Goal: Information Seeking & Learning: Learn about a topic

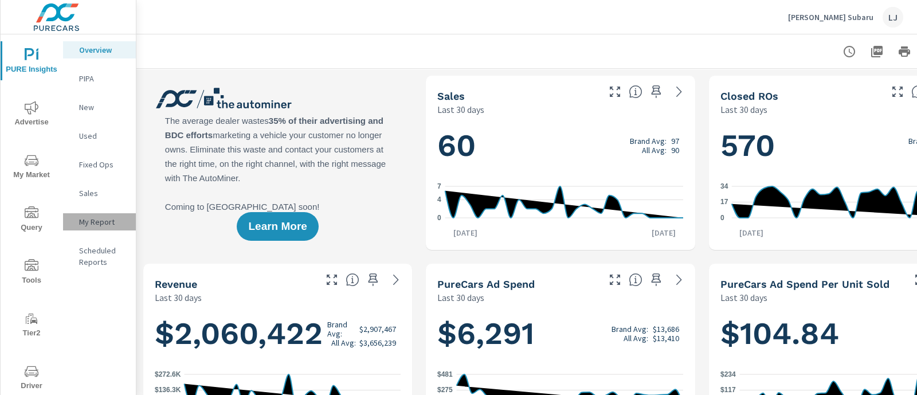
click at [95, 214] on div "My Report" at bounding box center [99, 221] width 73 height 17
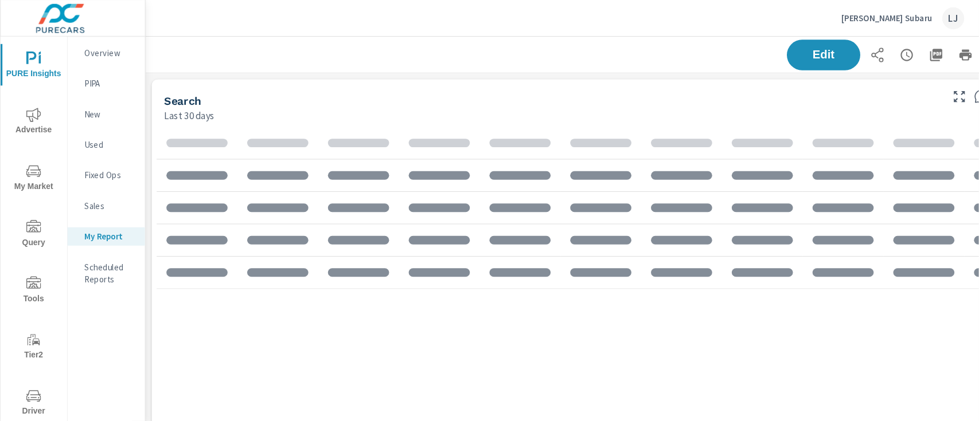
scroll to position [1743, 871]
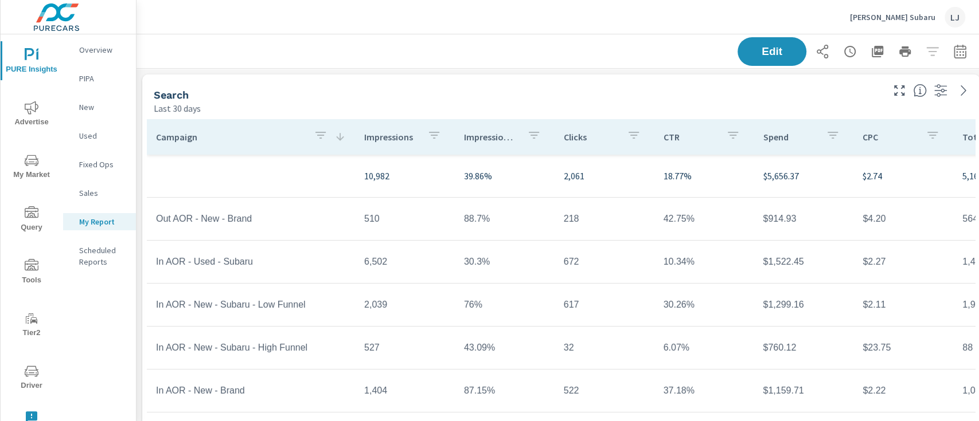
scroll to position [1743, 871]
drag, startPoint x: 847, startPoint y: 4, endPoint x: 599, endPoint y: 51, distance: 252.7
click at [599, 51] on div "Edit" at bounding box center [560, 51] width 821 height 34
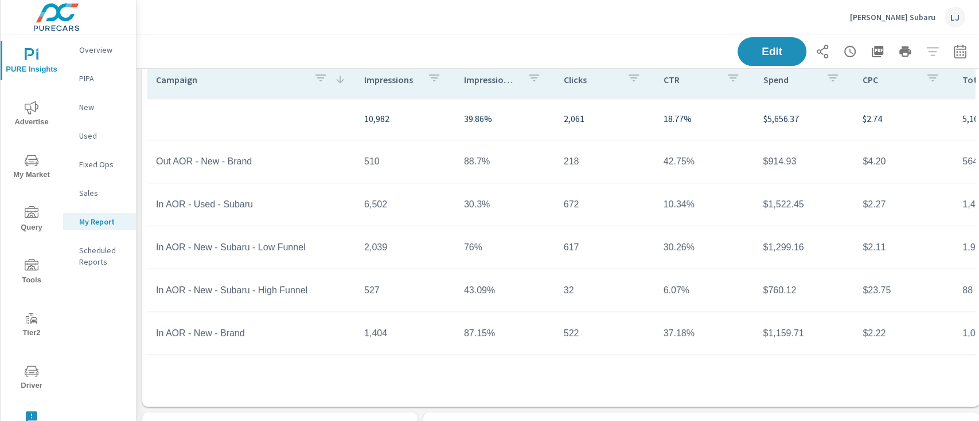
scroll to position [53, 0]
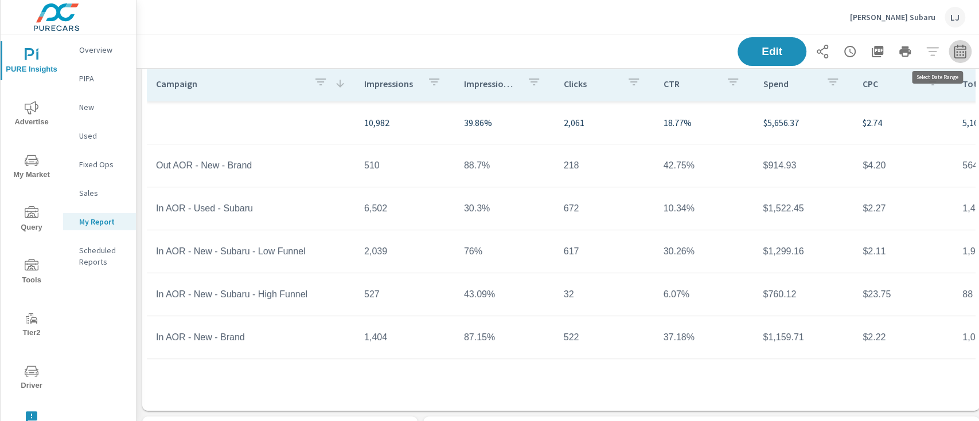
click at [917, 46] on icon "button" at bounding box center [960, 52] width 14 height 14
select select "Last 30 days"
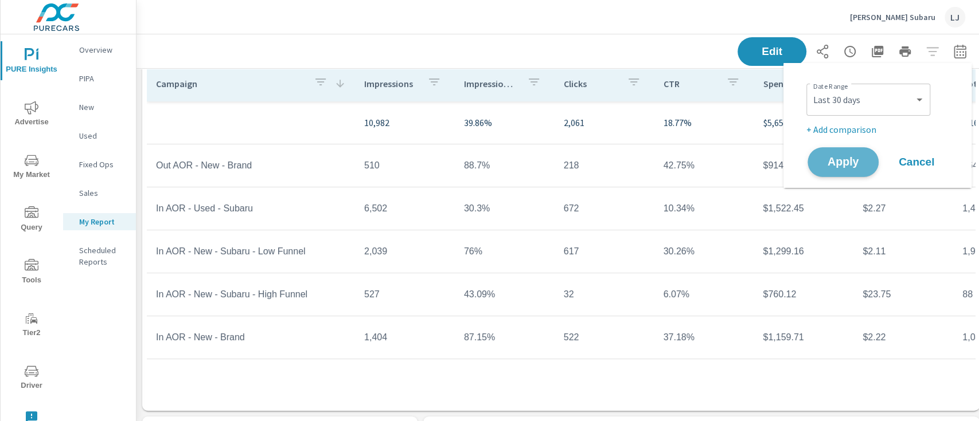
click at [830, 168] on span "Apply" at bounding box center [842, 162] width 47 height 11
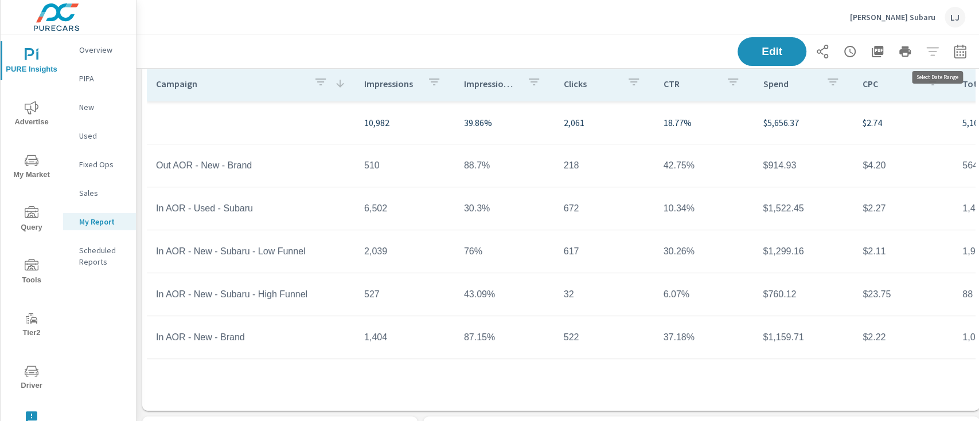
click at [917, 43] on button "button" at bounding box center [959, 51] width 23 height 23
select select "Last 30 days"
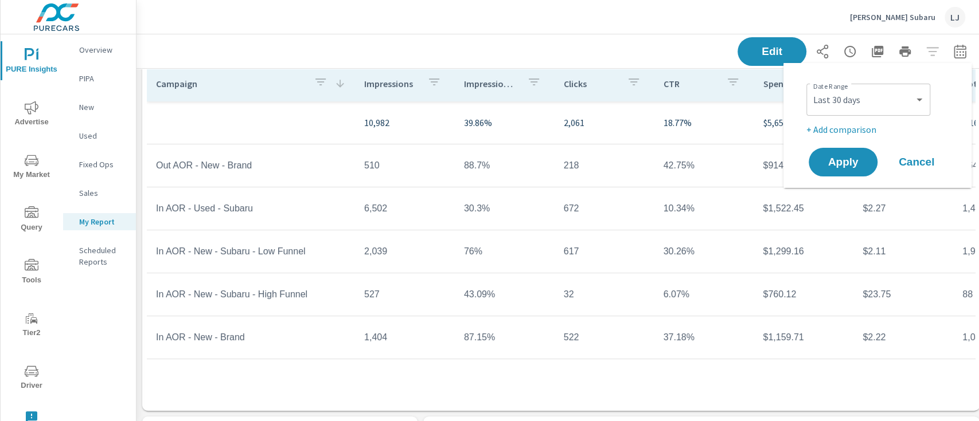
click at [843, 126] on p "+ Add comparison" at bounding box center [879, 130] width 147 height 14
select select "Previous period"
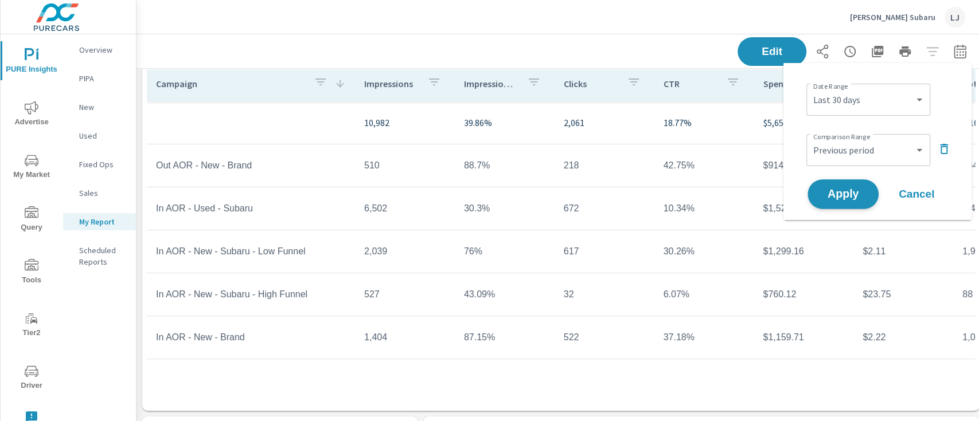
click at [846, 190] on span "Apply" at bounding box center [842, 194] width 47 height 11
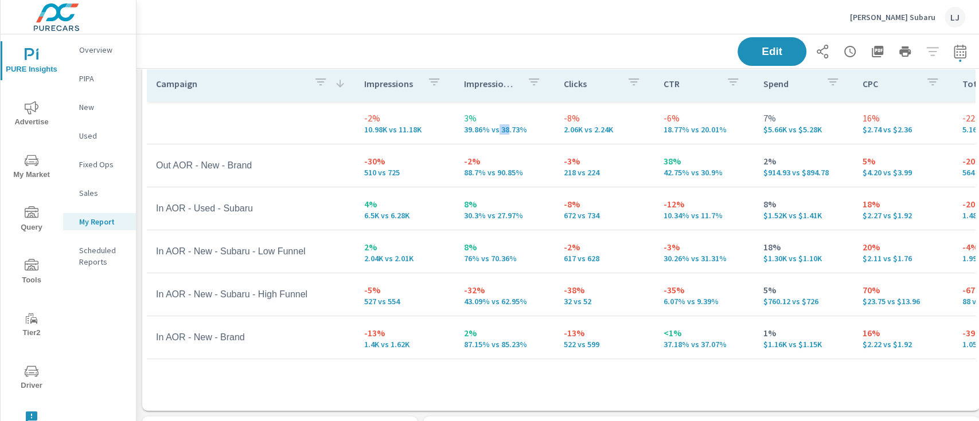
drag, startPoint x: 493, startPoint y: 392, endPoint x: 503, endPoint y: 386, distance: 11.5
click at [503, 386] on div "Campaign Impressions Impression Share Clicks CTR Spend CPC Total Conversions Le…" at bounding box center [561, 236] width 828 height 341
click at [455, 346] on td "2% 87.15% vs 85.23%" at bounding box center [505, 337] width 100 height 41
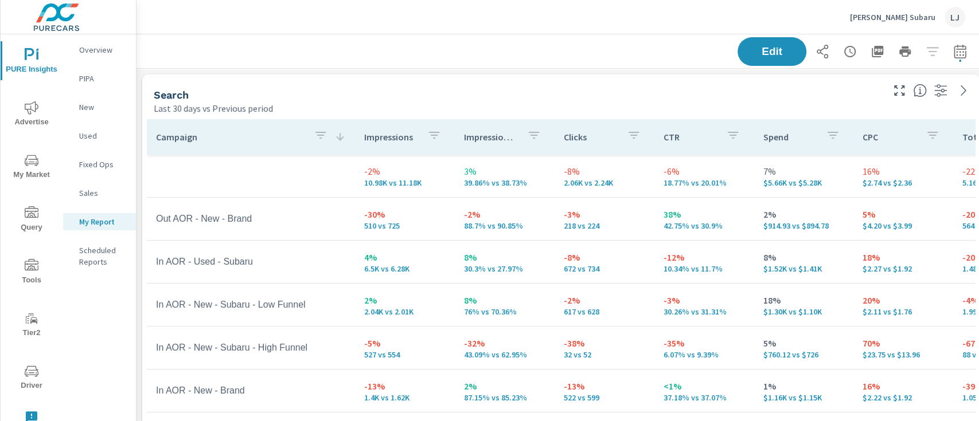
click at [382, 143] on p "Impressions" at bounding box center [391, 136] width 54 height 11
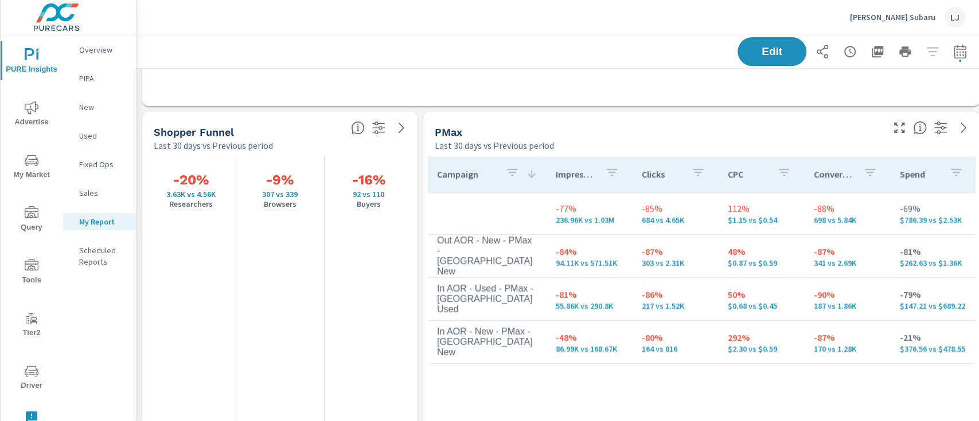
scroll to position [358, 0]
click at [512, 382] on div "Campaign Impressions Clicks CPC Conversions Spend -77% 236.96K vs 1.03M -85% 68…" at bounding box center [701, 384] width 547 height 455
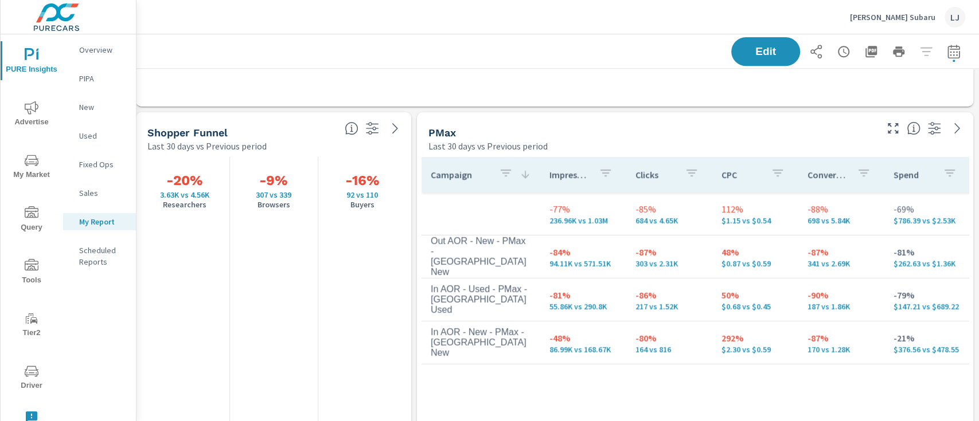
scroll to position [358, 18]
click at [17, 373] on span "Driver" at bounding box center [31, 379] width 55 height 28
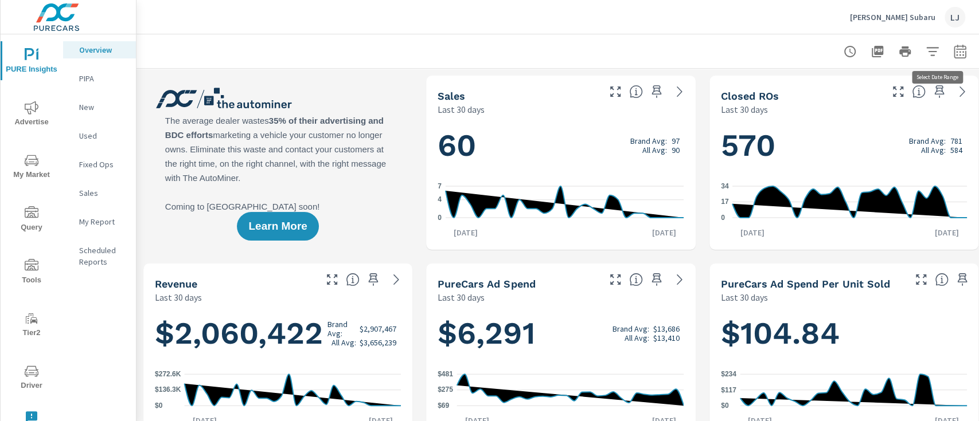
click at [955, 56] on icon "button" at bounding box center [960, 52] width 14 height 14
select select "Last 30 days"
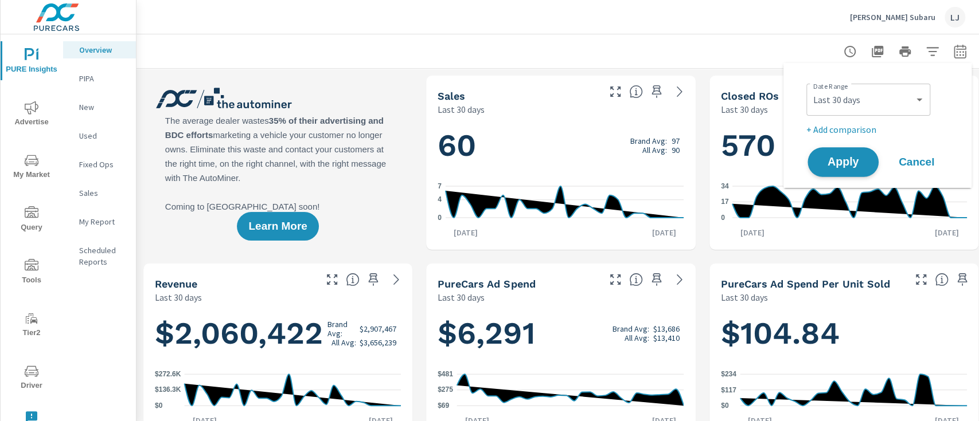
click at [849, 164] on span "Apply" at bounding box center [842, 162] width 47 height 11
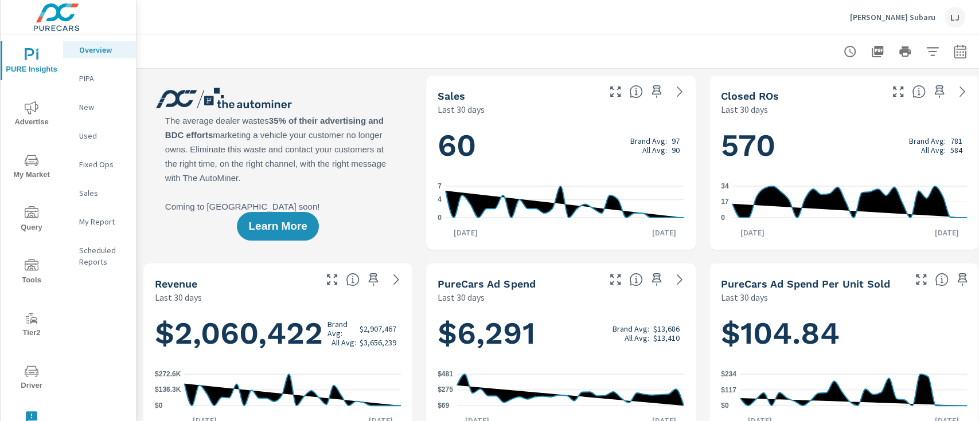
click at [99, 226] on p "My Report" at bounding box center [103, 221] width 48 height 11
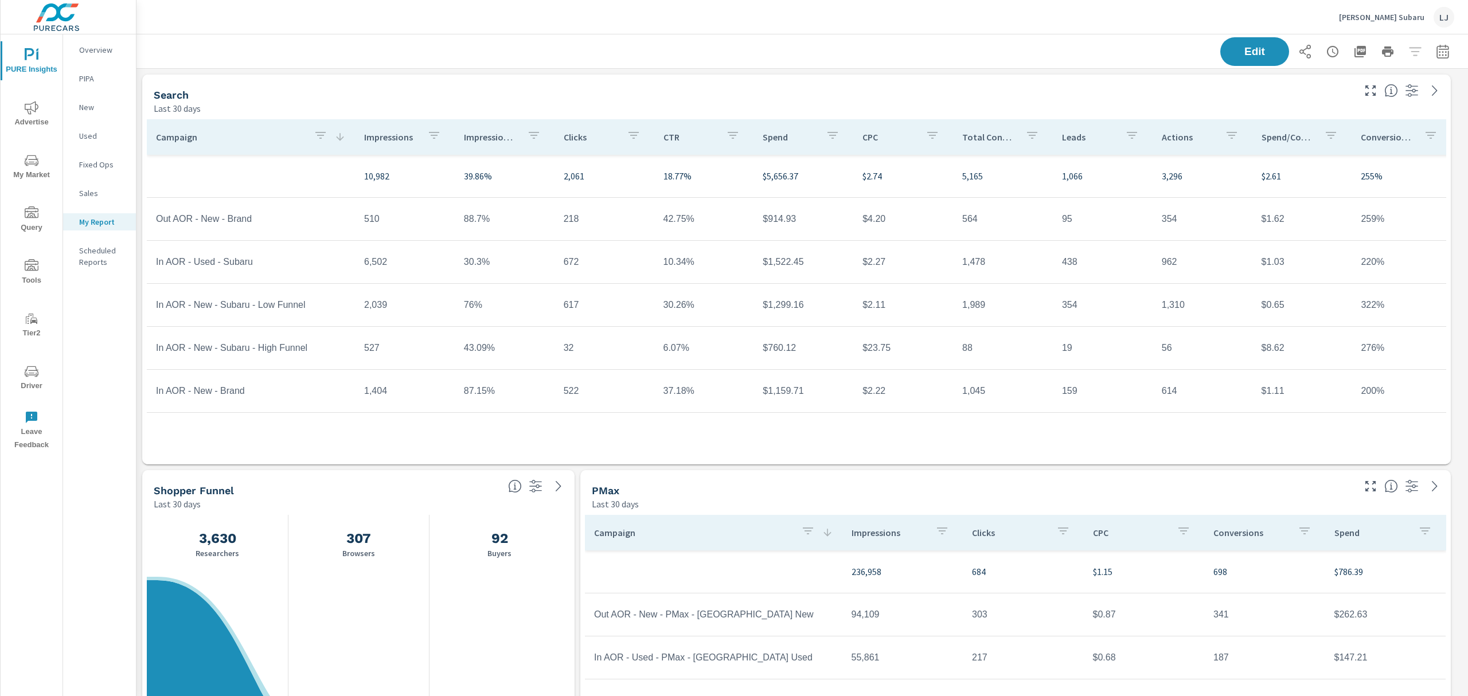
click at [486, 138] on p "Impression Share" at bounding box center [491, 136] width 54 height 11
click at [482, 150] on div "Impression Share" at bounding box center [504, 137] width 81 height 26
click at [588, 50] on div "Edit" at bounding box center [802, 51] width 1304 height 34
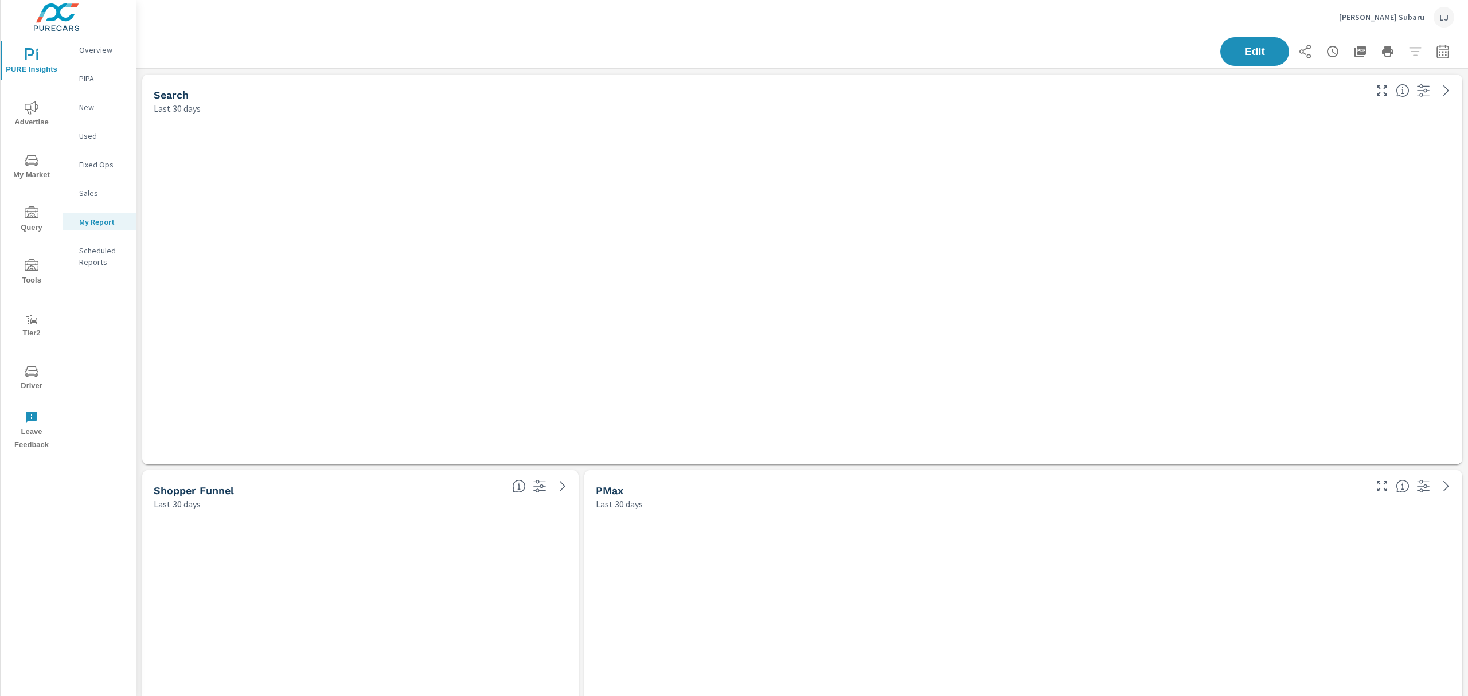
scroll to position [1744, 1344]
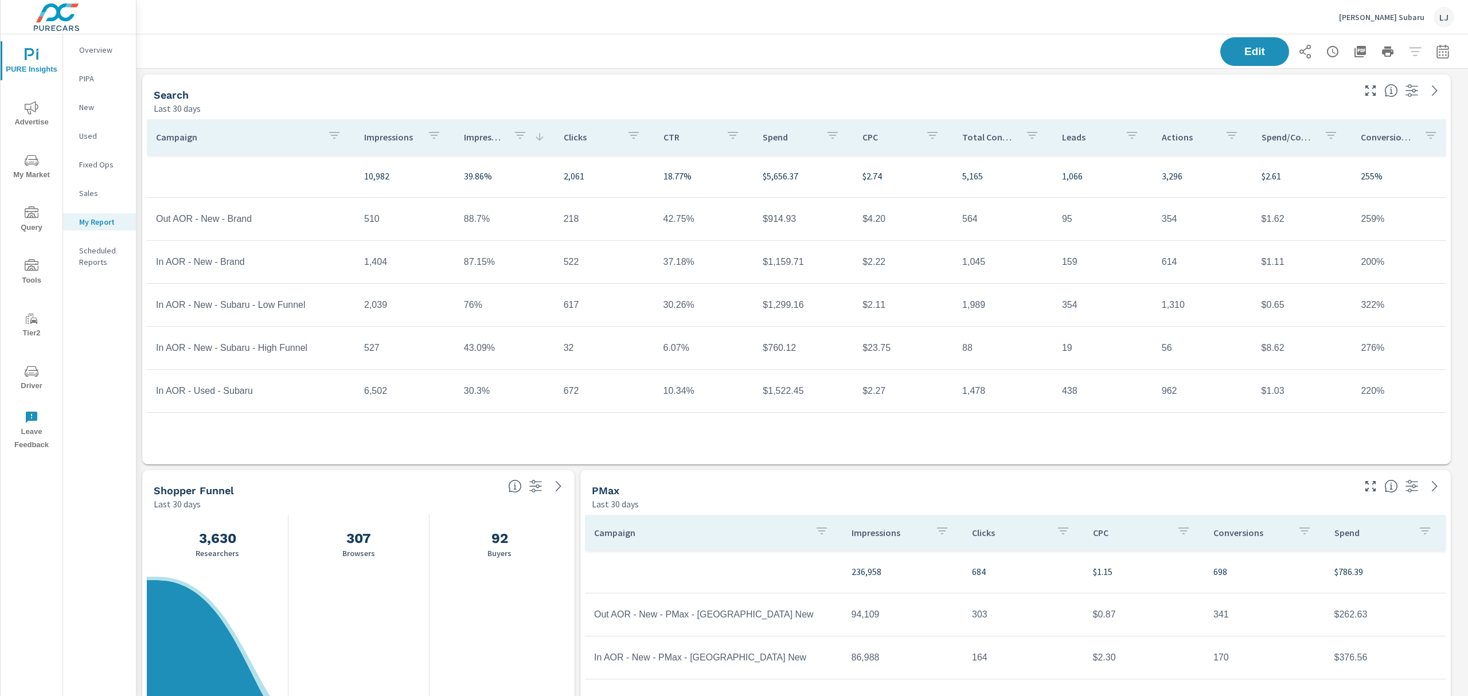
click at [1436, 47] on icon "button" at bounding box center [1443, 52] width 14 height 14
select select "Last 30 days"
click at [1328, 161] on span "Apply" at bounding box center [1314, 162] width 47 height 11
click at [1434, 44] on button "button" at bounding box center [1442, 51] width 23 height 23
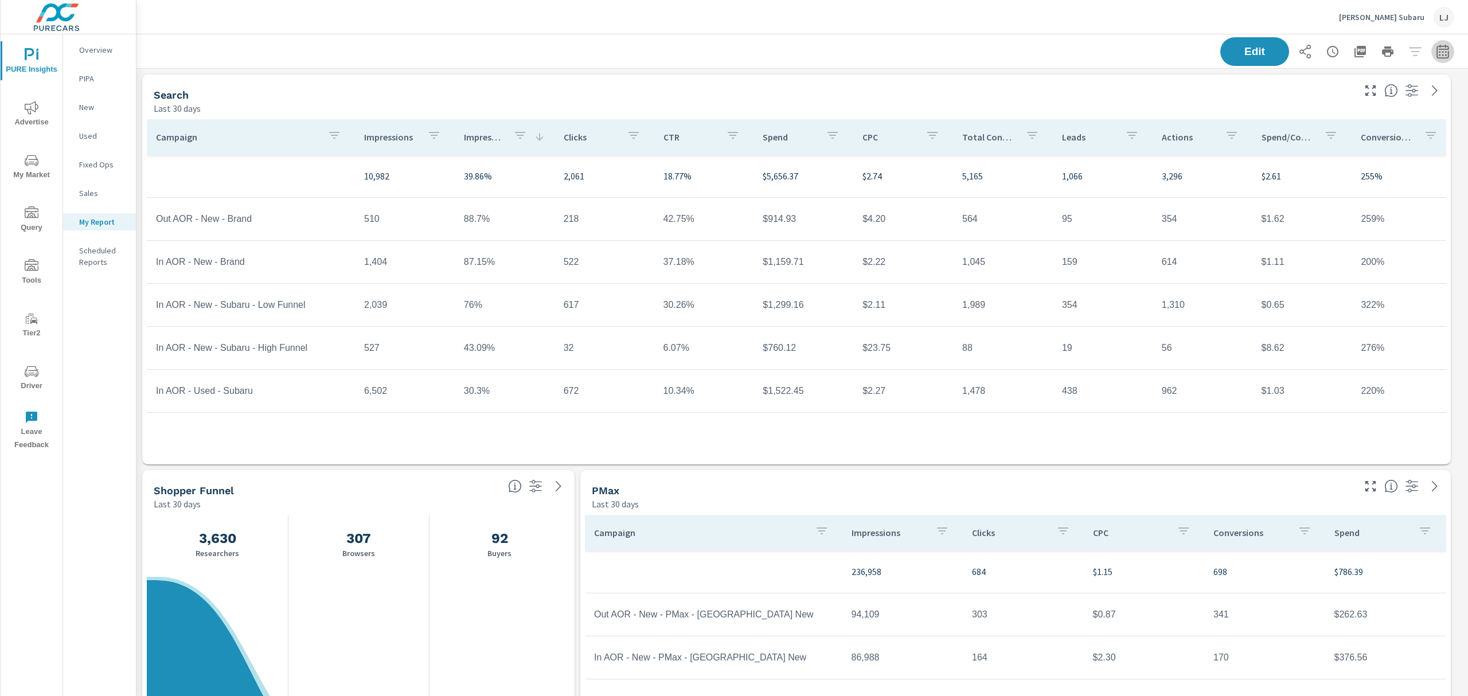
select select "Last 30 days"
click at [1315, 131] on p "+ Add comparison" at bounding box center [1351, 129] width 147 height 14
select select "Previous period"
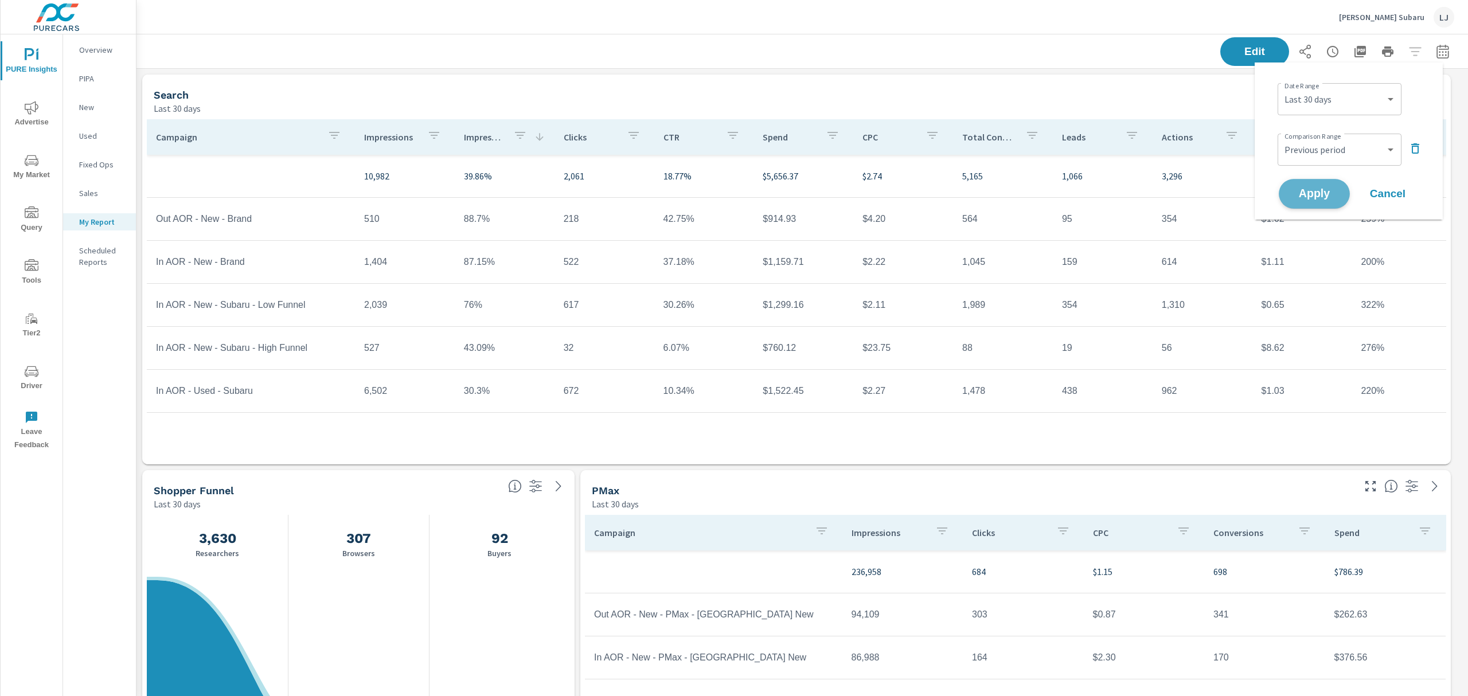
click at [1308, 193] on span "Apply" at bounding box center [1314, 194] width 47 height 11
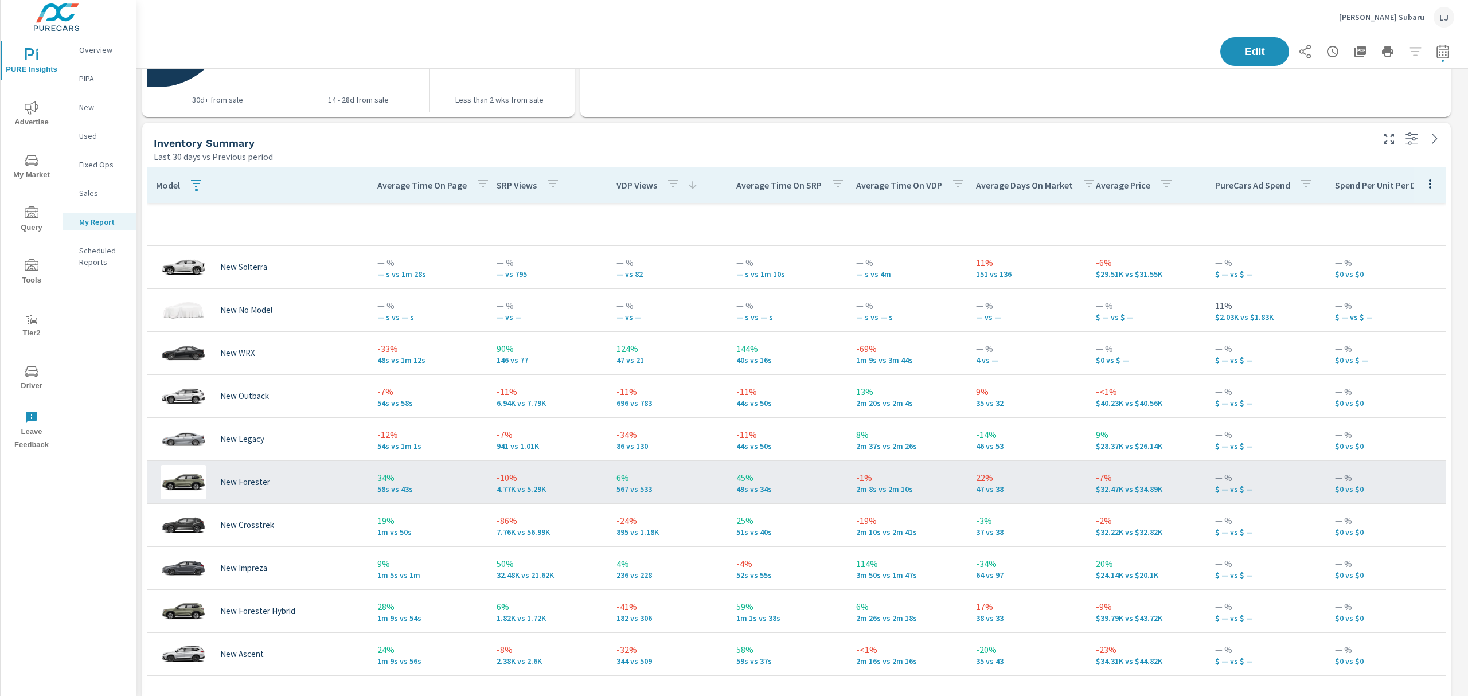
scroll to position [917, 0]
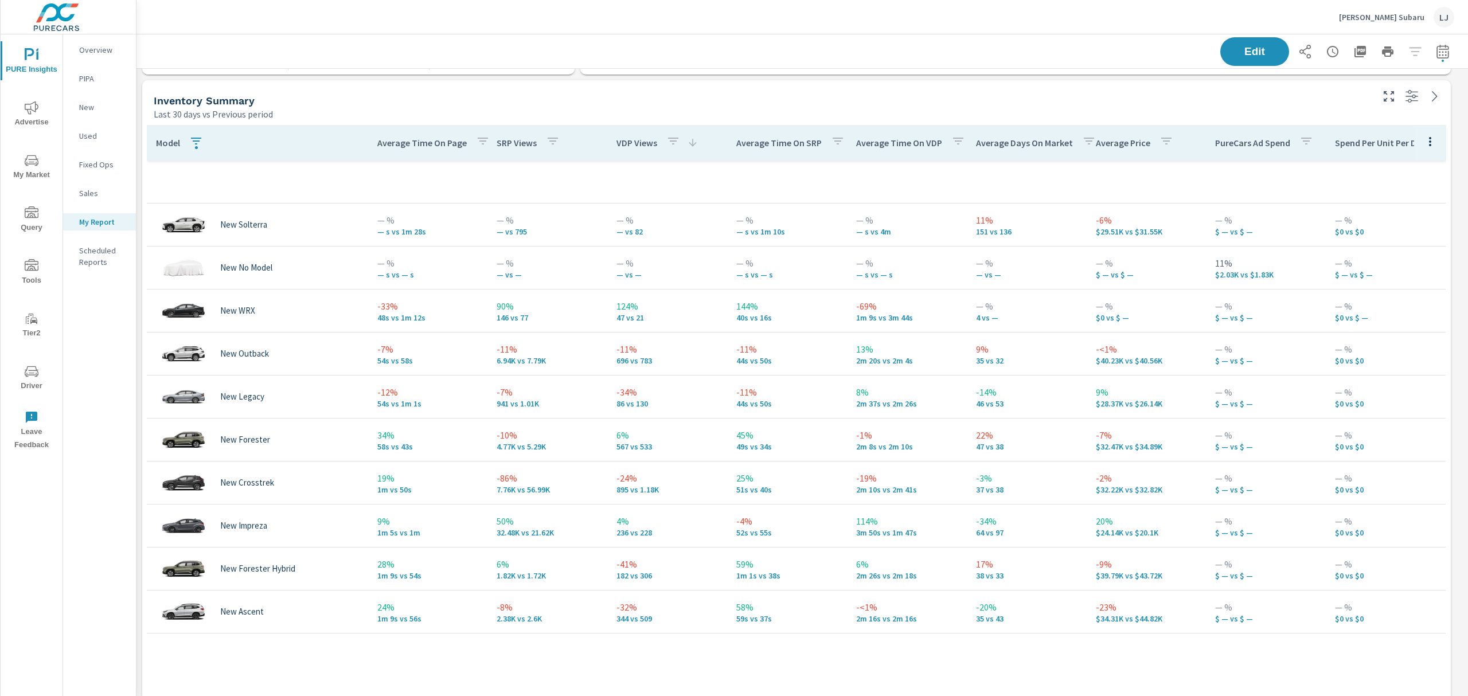
click at [429, 143] on p "Average Time On Page" at bounding box center [421, 142] width 89 height 11
click at [636, 141] on p "VDP Views" at bounding box center [636, 142] width 41 height 11
click at [21, 157] on span "My Market" at bounding box center [31, 168] width 55 height 28
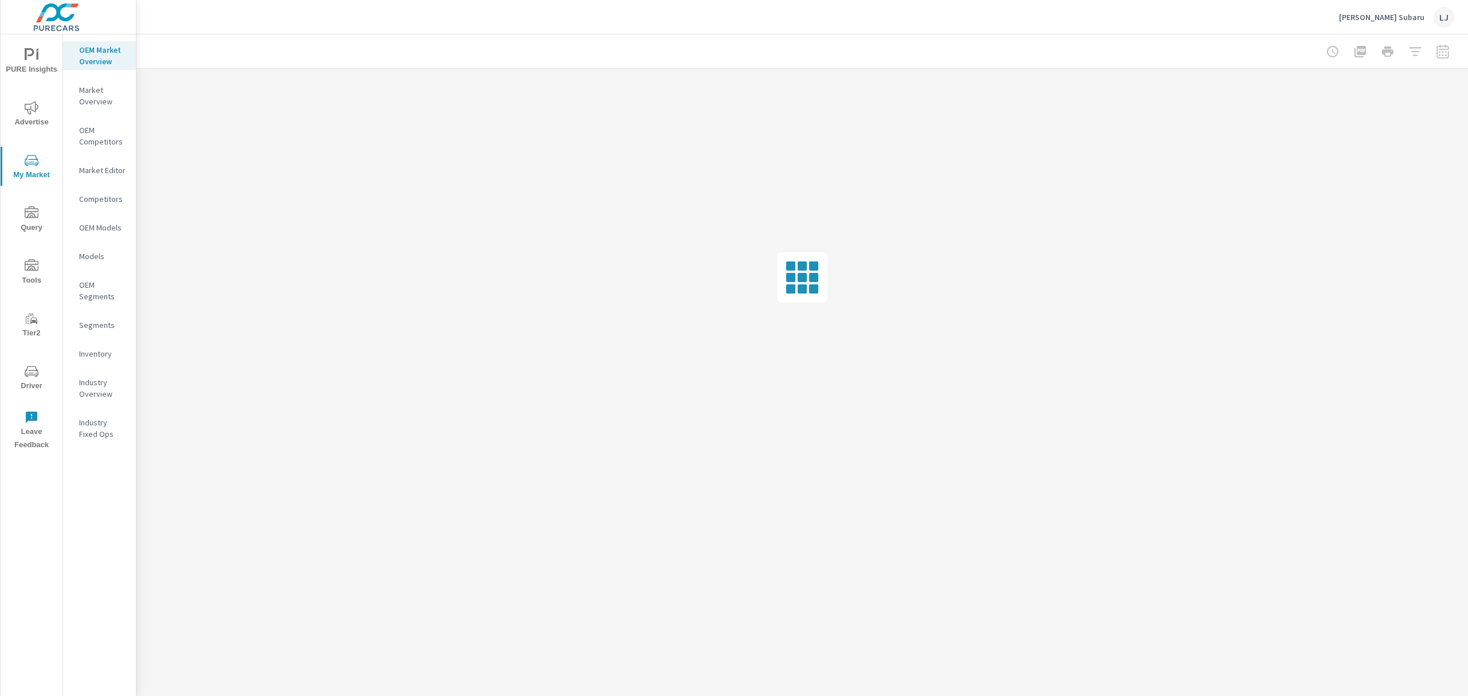
click at [100, 354] on p "Inventory" at bounding box center [103, 353] width 48 height 11
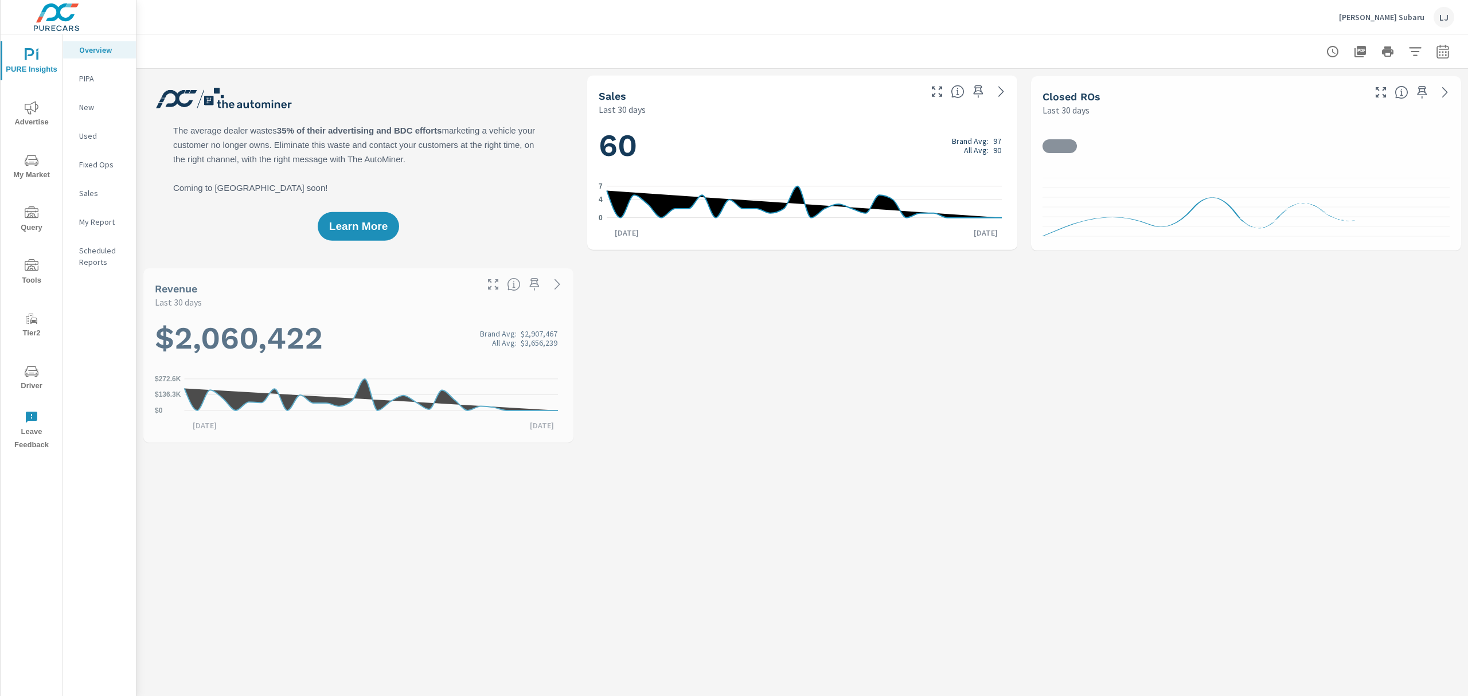
click at [101, 232] on nav "Overview PIPA New Used Fixed Ops Sales My Report Scheduled Reports" at bounding box center [99, 160] width 73 height 252
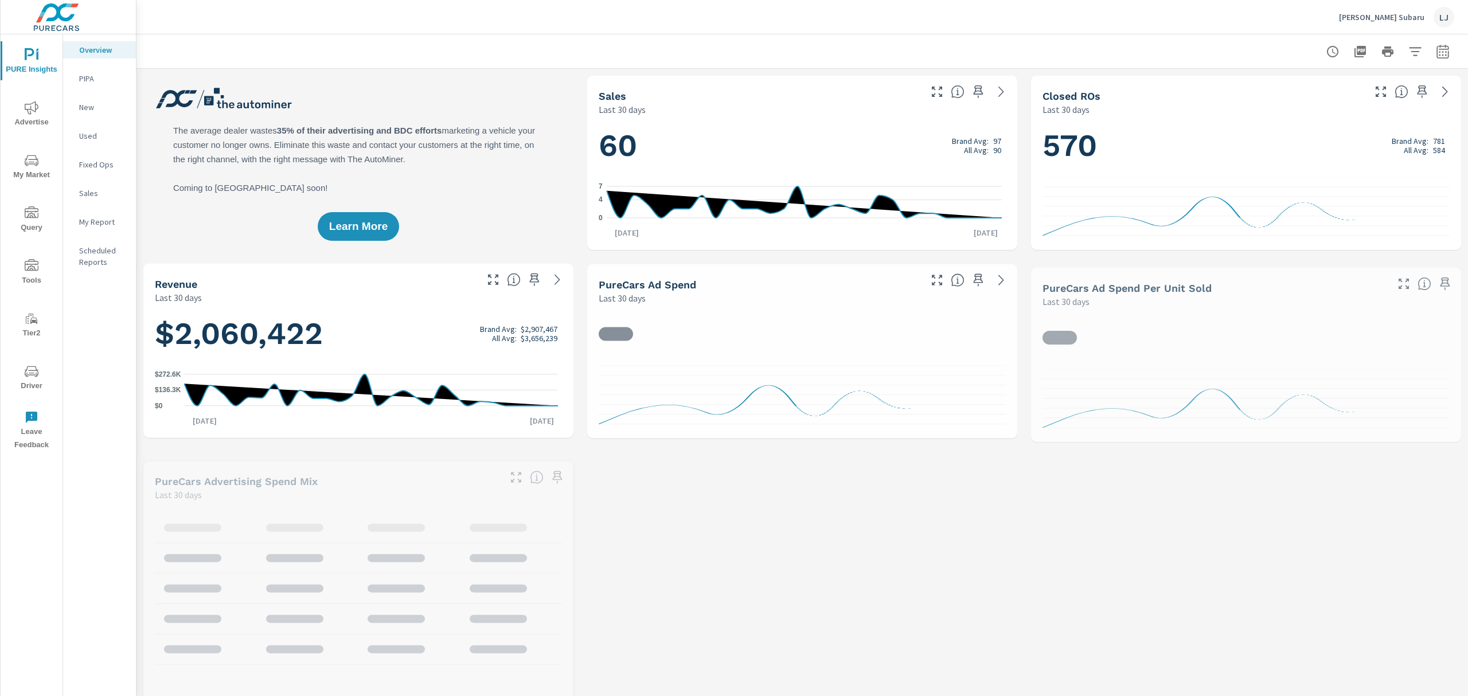
click at [101, 218] on p "My Report" at bounding box center [103, 221] width 48 height 11
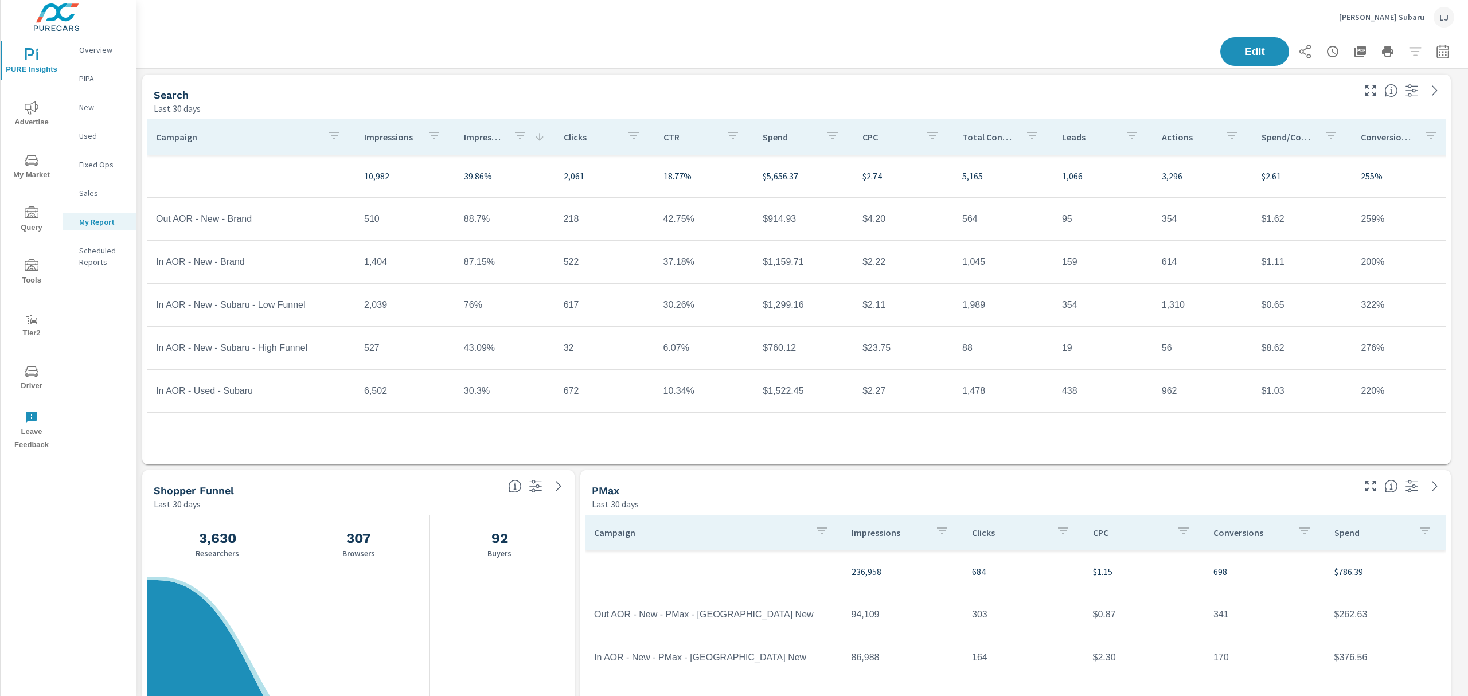
drag, startPoint x: 1467, startPoint y: 99, endPoint x: 1467, endPoint y: 42, distance: 57.3
click at [1467, 42] on div "PURE Insights Report Frank Fletcher Subaru Report date range: Aug 30, 2025 - Se…" at bounding box center [801, 365] width 1331 height 662
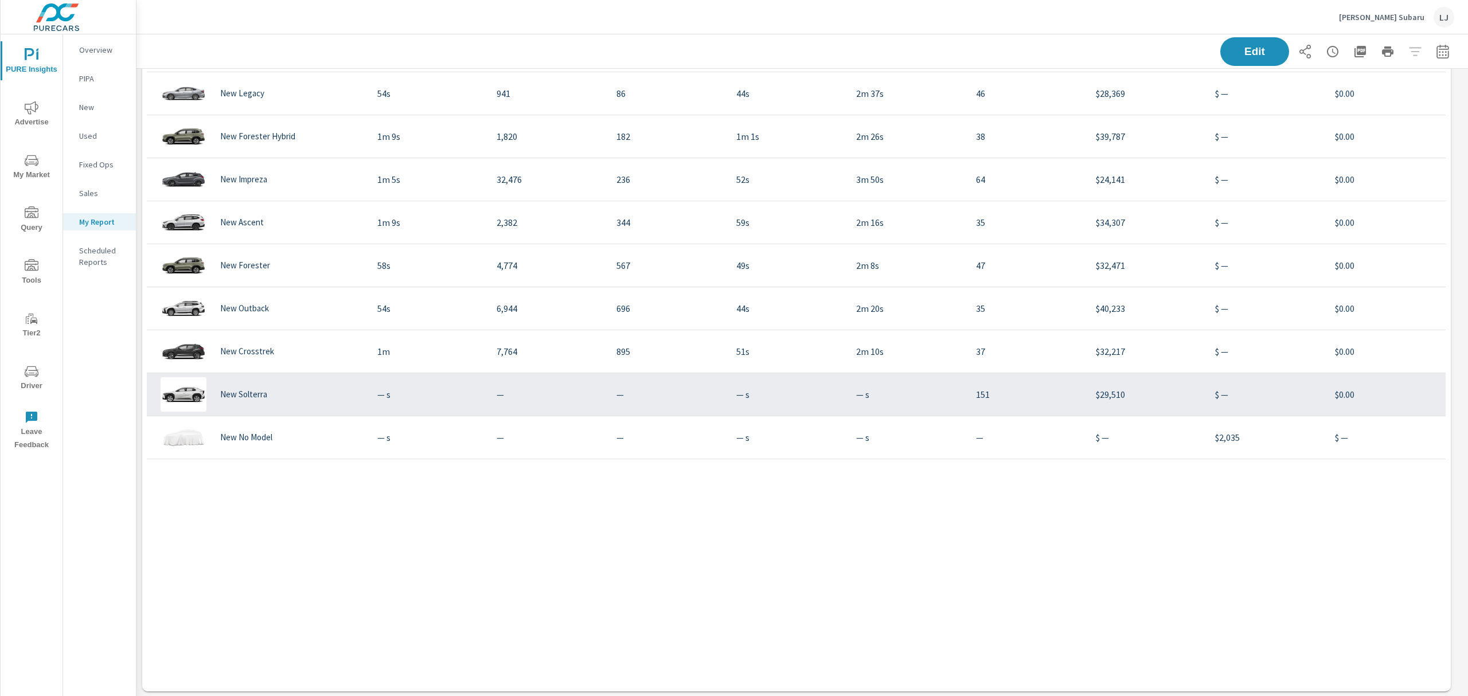
scroll to position [1092, 0]
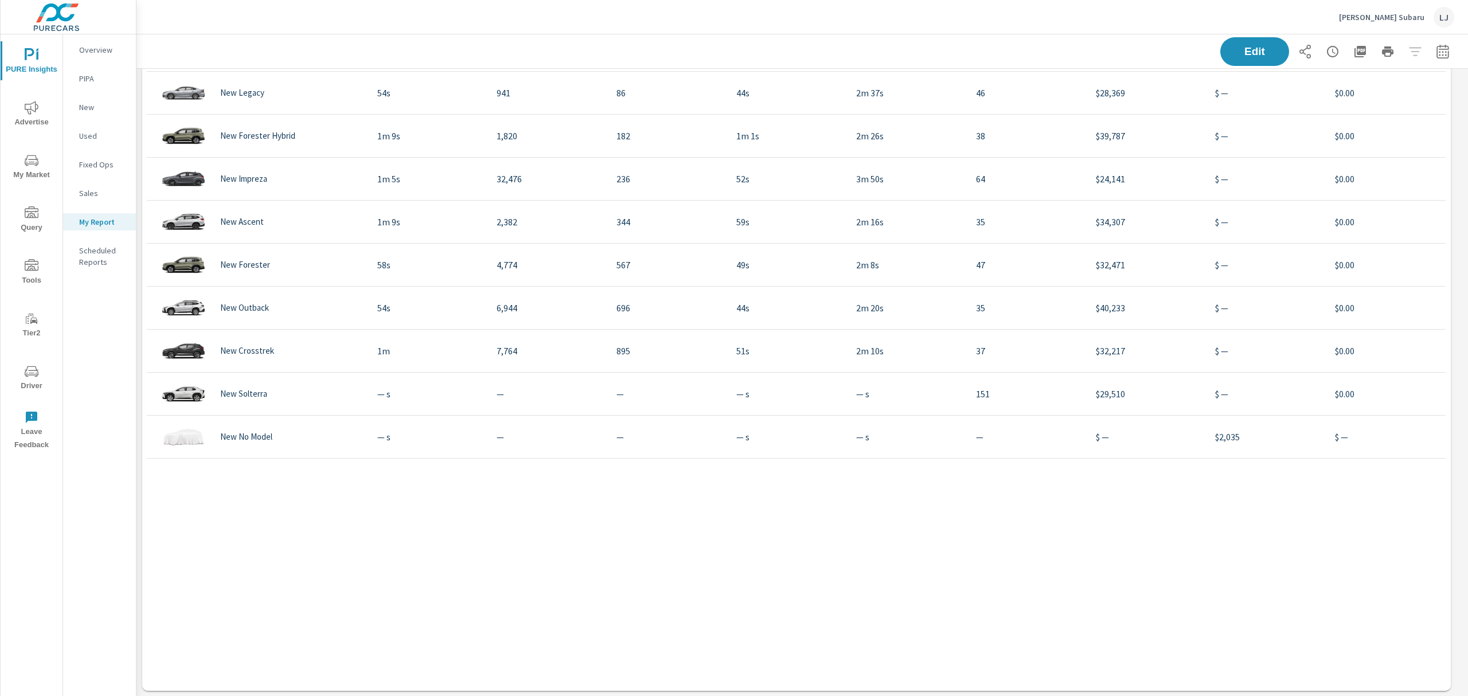
click at [31, 115] on span "Advertise" at bounding box center [31, 115] width 55 height 28
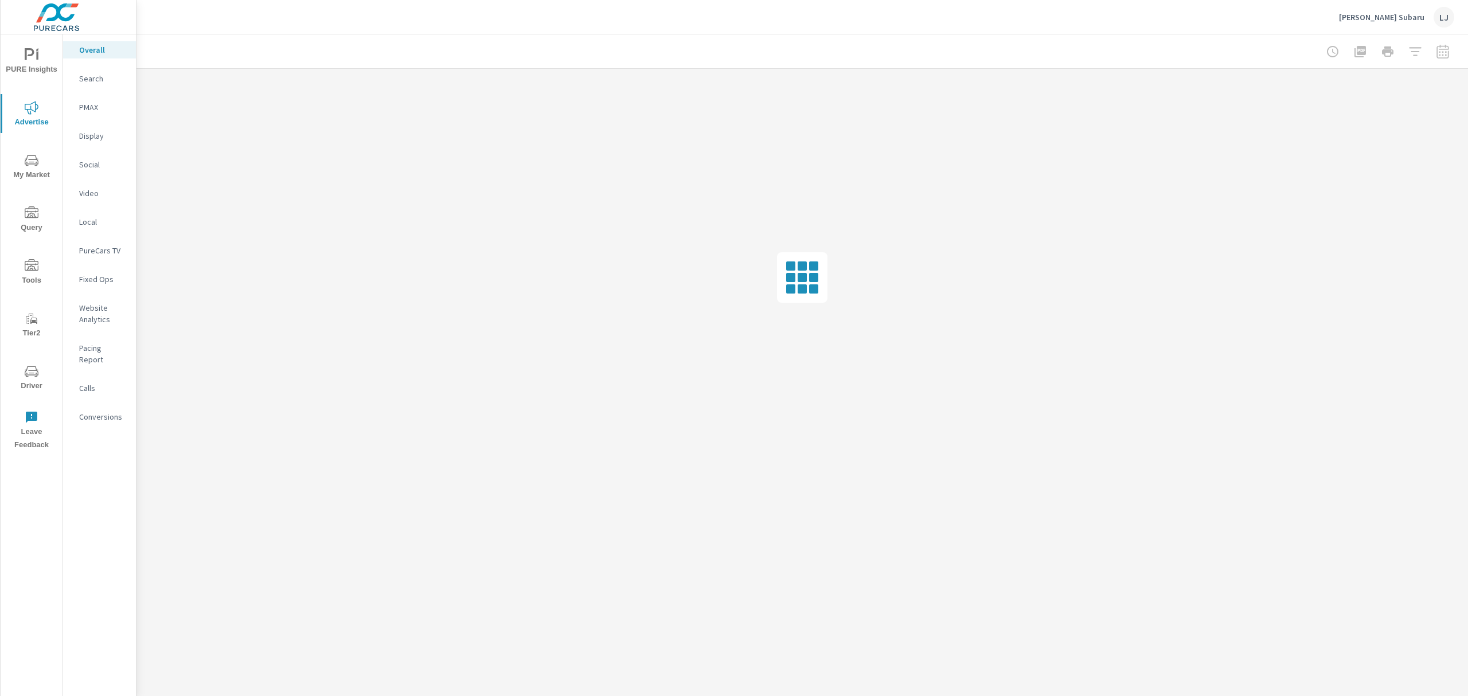
click at [95, 281] on p "Fixed Ops" at bounding box center [103, 279] width 48 height 11
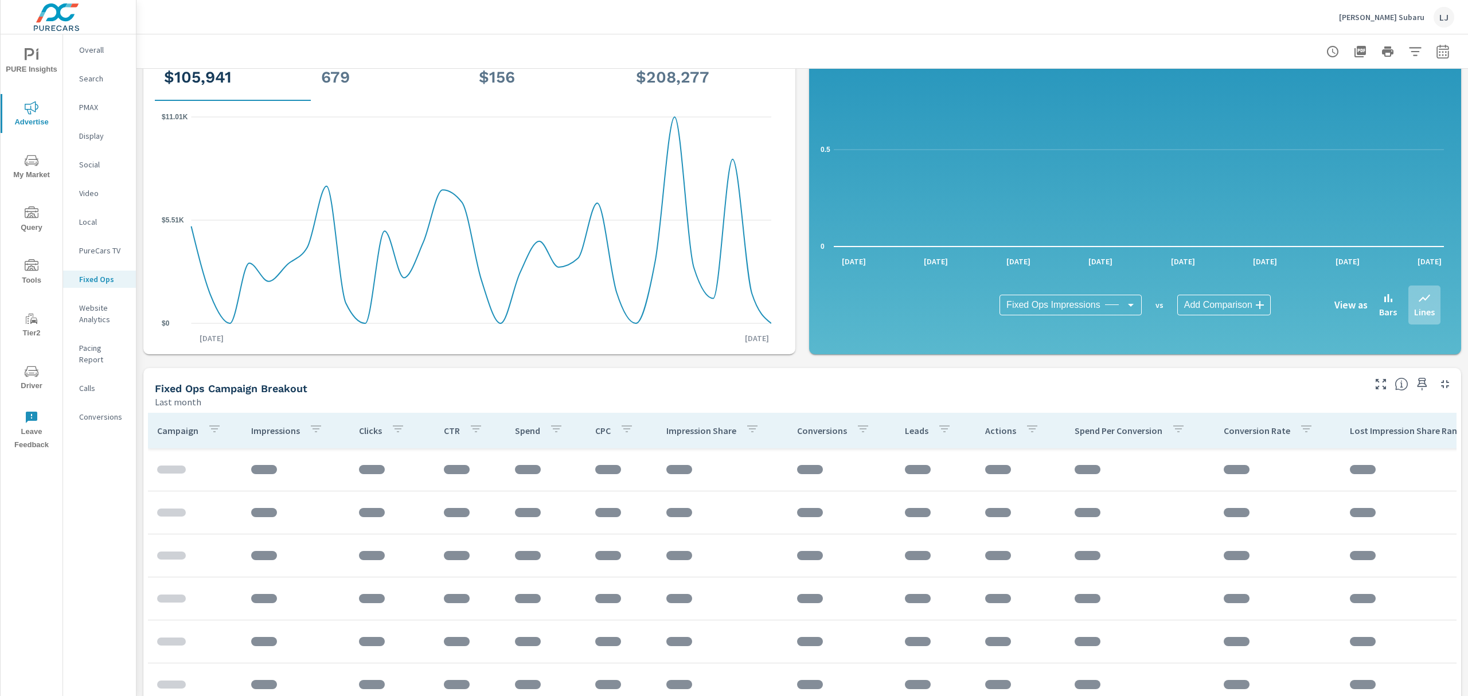
scroll to position [218, 0]
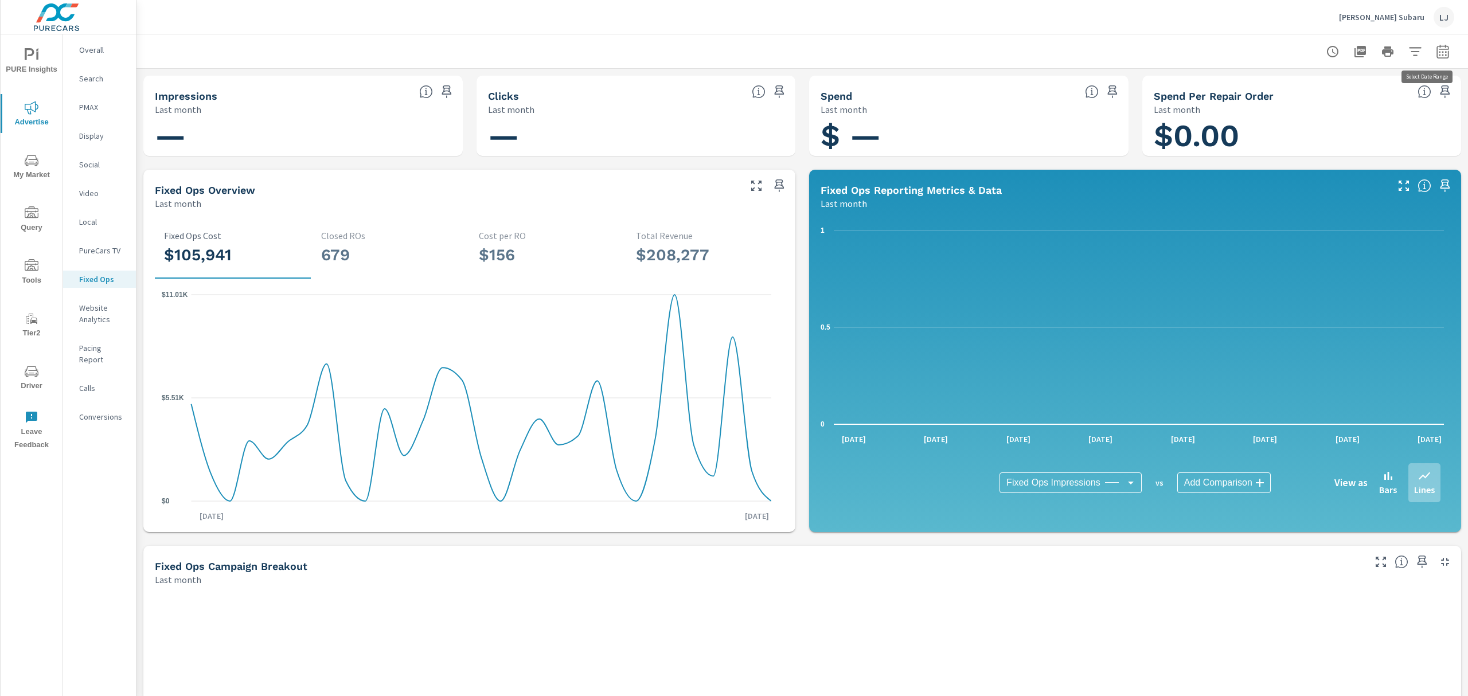
click at [1436, 47] on icon "button" at bounding box center [1443, 52] width 14 height 14
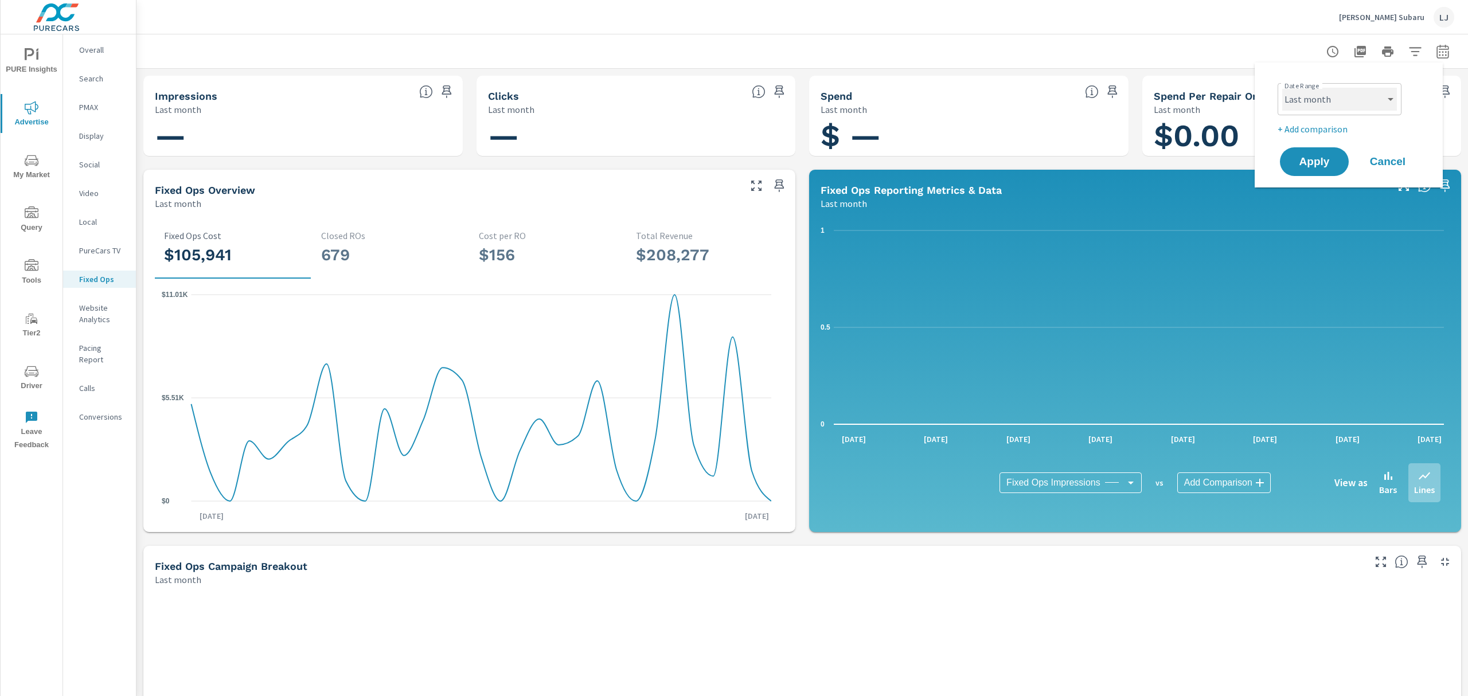
click at [1350, 88] on select "Custom Yesterday Last week Last 7 days Last 14 days Last 30 days Last 45 days L…" at bounding box center [1339, 99] width 115 height 23
click at [1282, 88] on select "Custom Yesterday Last week Last 7 days Last 14 days Last 30 days Last 45 days L…" at bounding box center [1339, 99] width 115 height 23
select select "Last 30 days"
click at [1296, 149] on button "Apply" at bounding box center [1314, 162] width 71 height 30
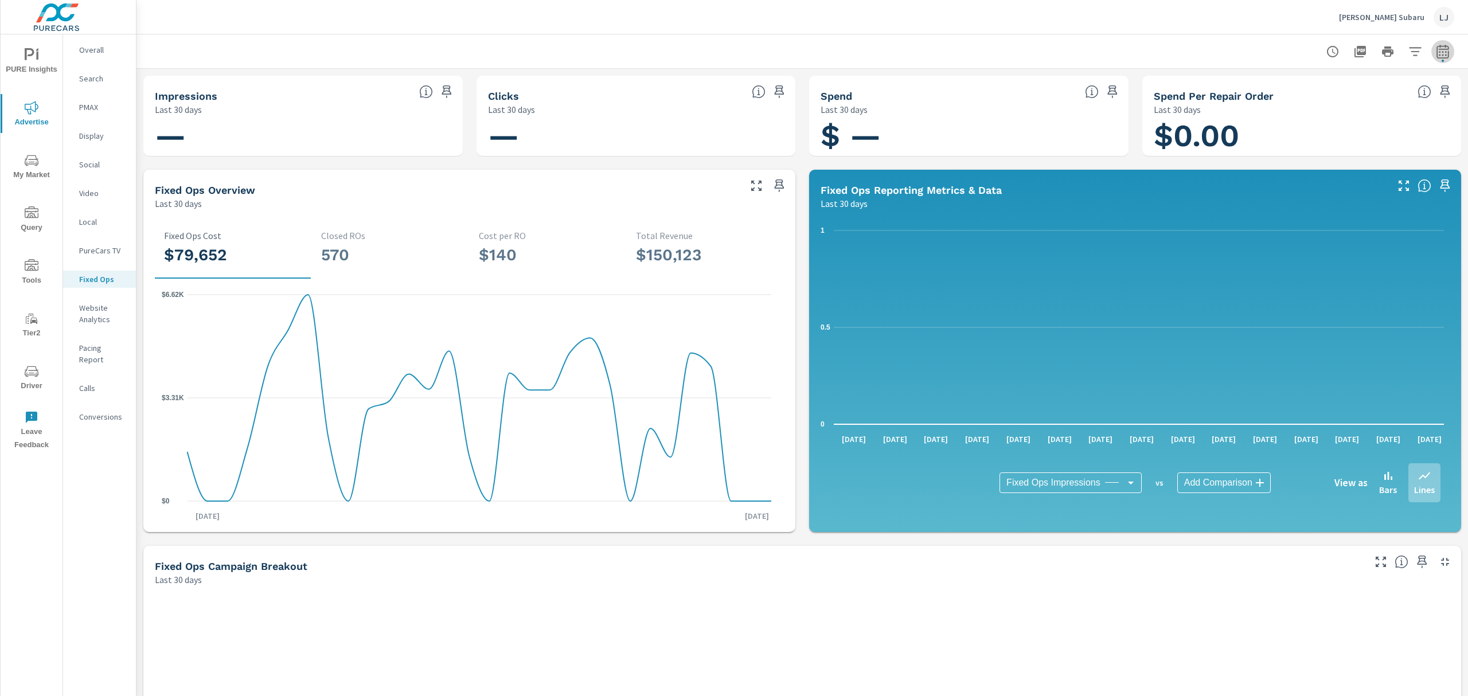
click at [1436, 53] on icon "button" at bounding box center [1443, 52] width 14 height 14
click at [1374, 89] on select "Custom Yesterday Last week Last 7 days Last 14 days Last 30 days Last 45 days L…" at bounding box center [1339, 99] width 115 height 23
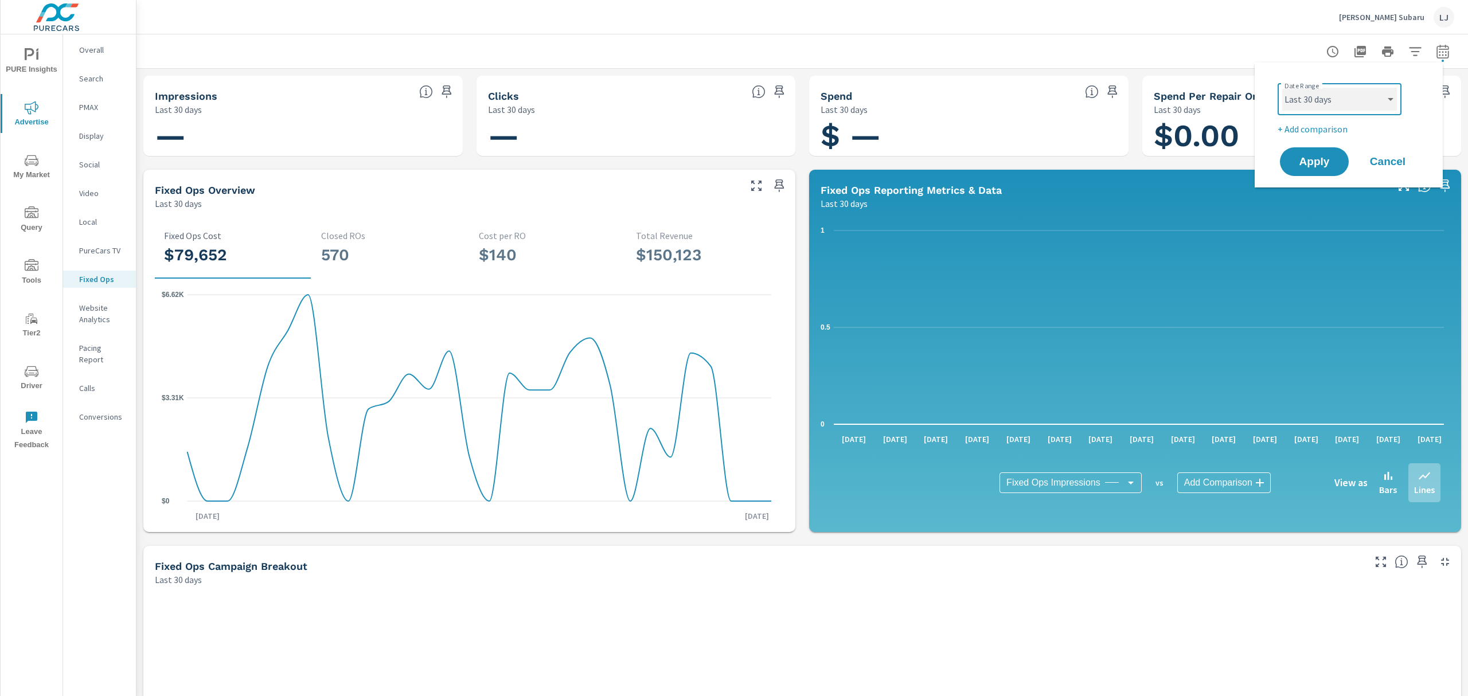
click at [1282, 88] on select "Custom Yesterday Last week Last 7 days Last 14 days Last 30 days Last 45 days L…" at bounding box center [1339, 99] width 115 height 23
select select "Last 90 days"
click at [1335, 163] on span "Apply" at bounding box center [1314, 162] width 47 height 11
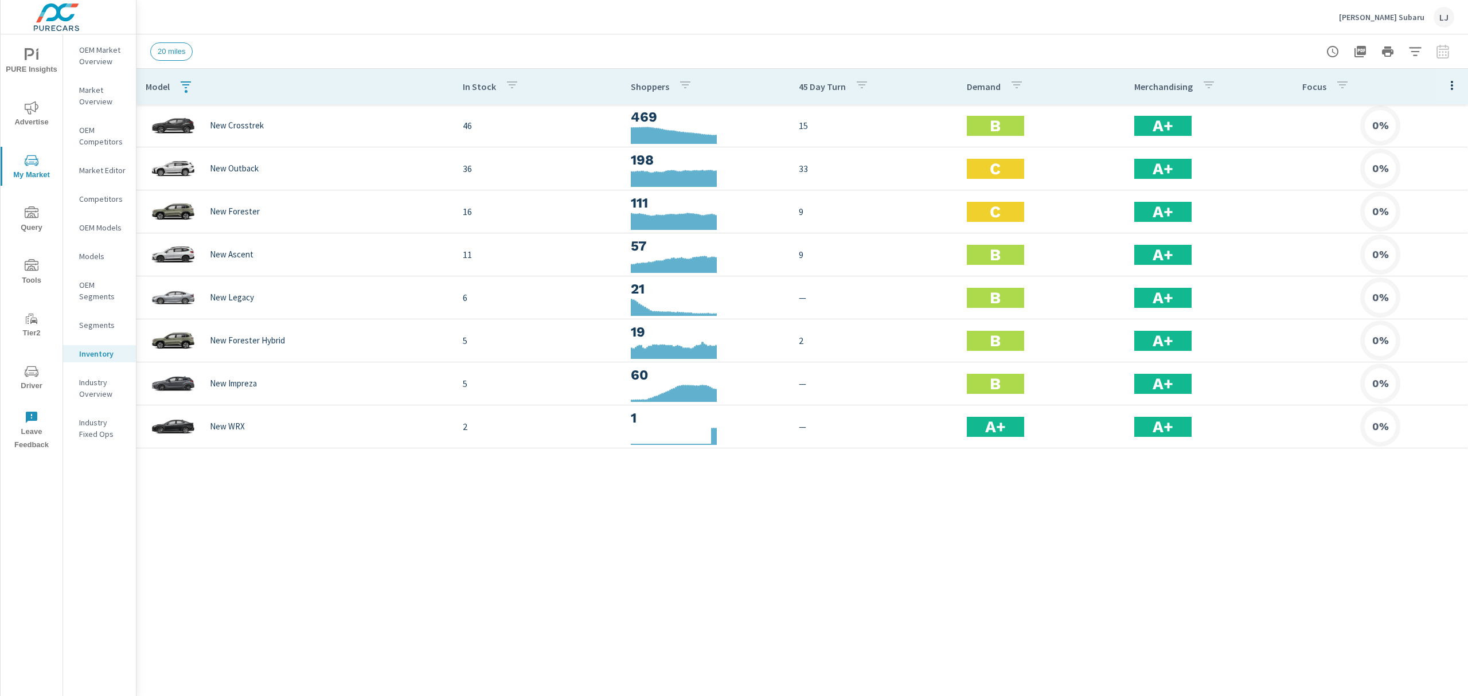
click at [28, 370] on icon "nav menu" at bounding box center [32, 372] width 14 height 14
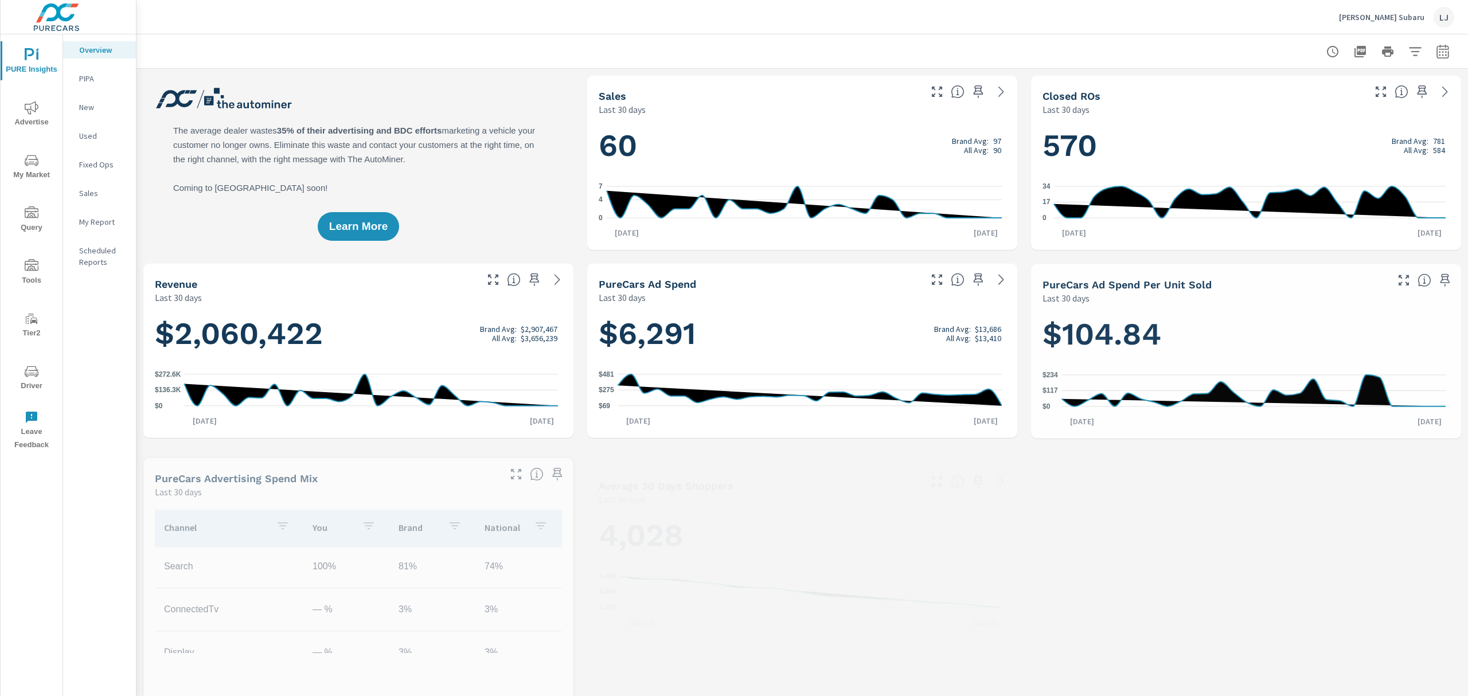
click at [89, 218] on p "My Report" at bounding box center [103, 221] width 48 height 11
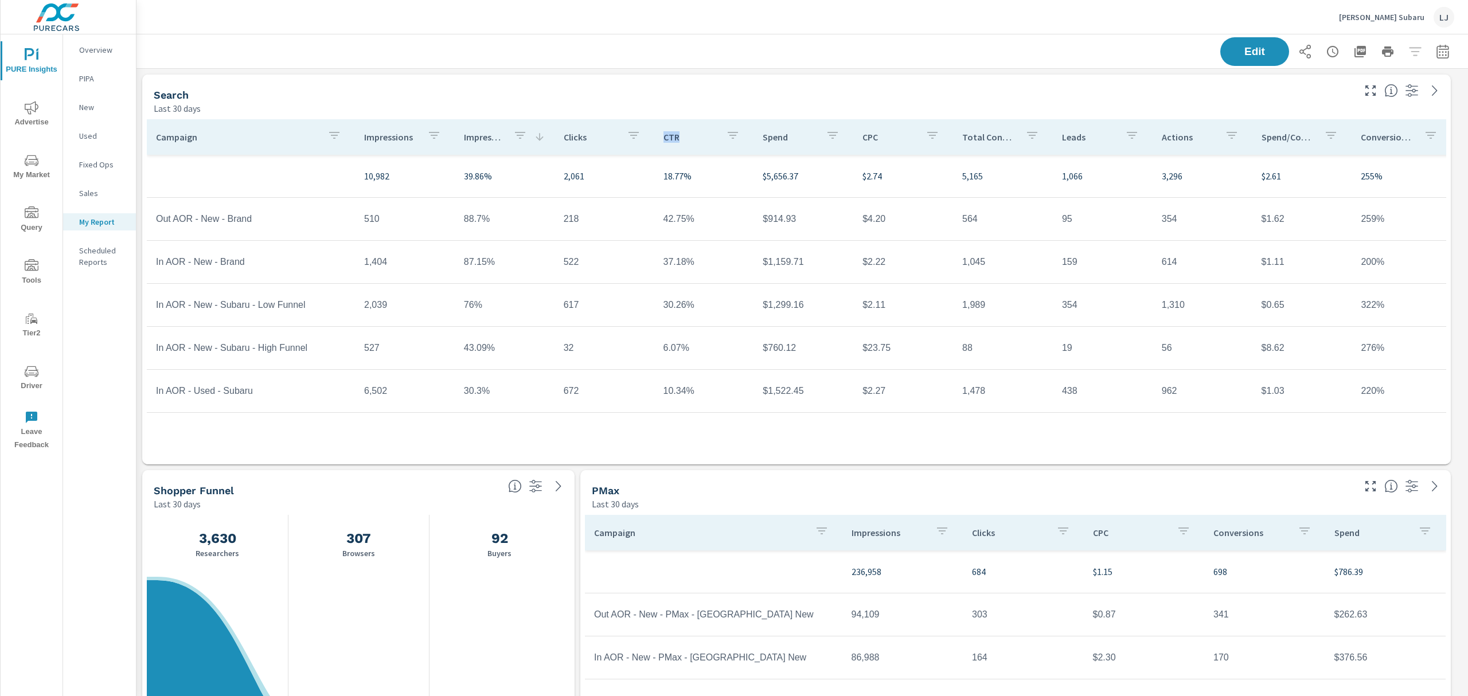
drag, startPoint x: 640, startPoint y: 138, endPoint x: 682, endPoint y: 139, distance: 41.9
click at [682, 139] on tr "Campaign Impressions Impression Share Clicks CTR Spend CPC Total Conversions Le…" at bounding box center [899, 137] width 1504 height 36
click at [732, 220] on td "42.75%" at bounding box center [704, 219] width 100 height 29
click at [1436, 46] on icon "button" at bounding box center [1442, 51] width 12 height 14
select select "Last 30 days"
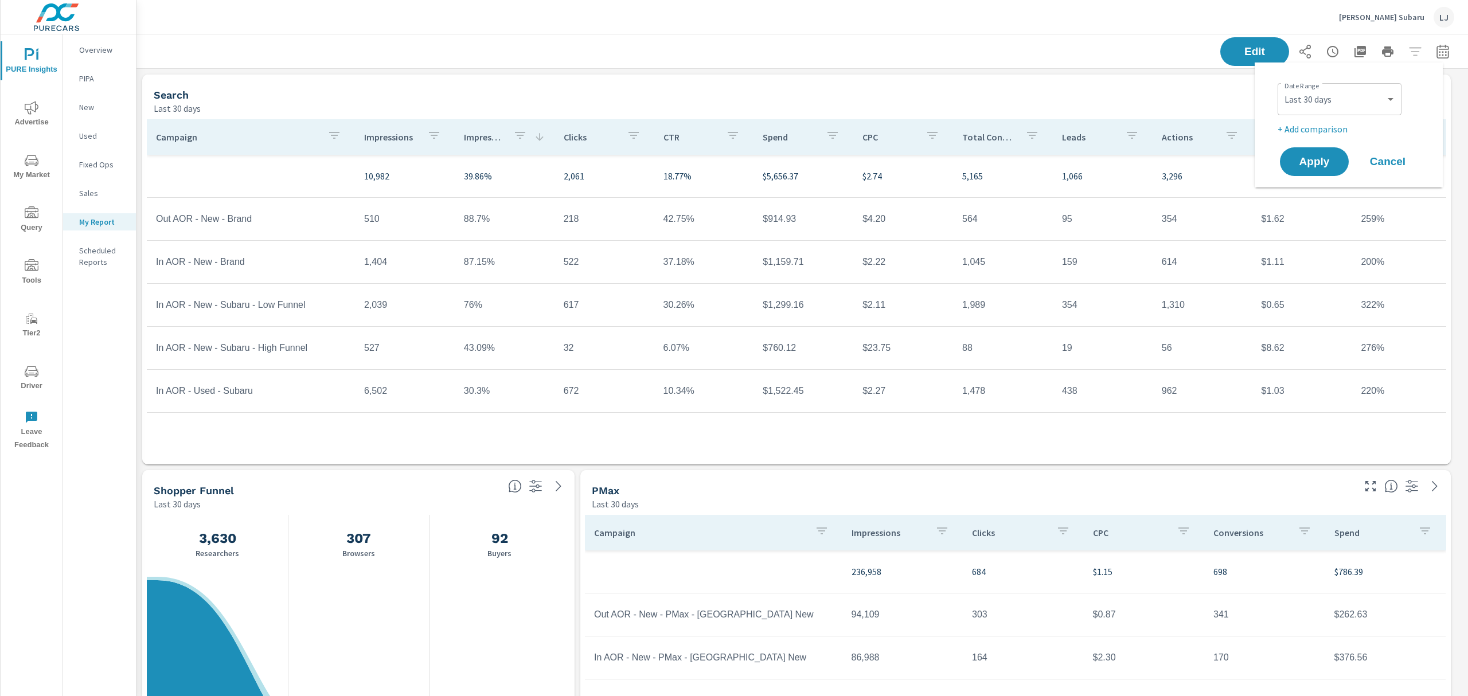
scroll to position [1744, 1344]
click at [1299, 167] on span "Apply" at bounding box center [1314, 162] width 47 height 11
click at [1437, 51] on icon "button" at bounding box center [1443, 52] width 14 height 14
select select "Last 30 days"
click at [1319, 129] on p "+ Add comparison" at bounding box center [1351, 129] width 147 height 14
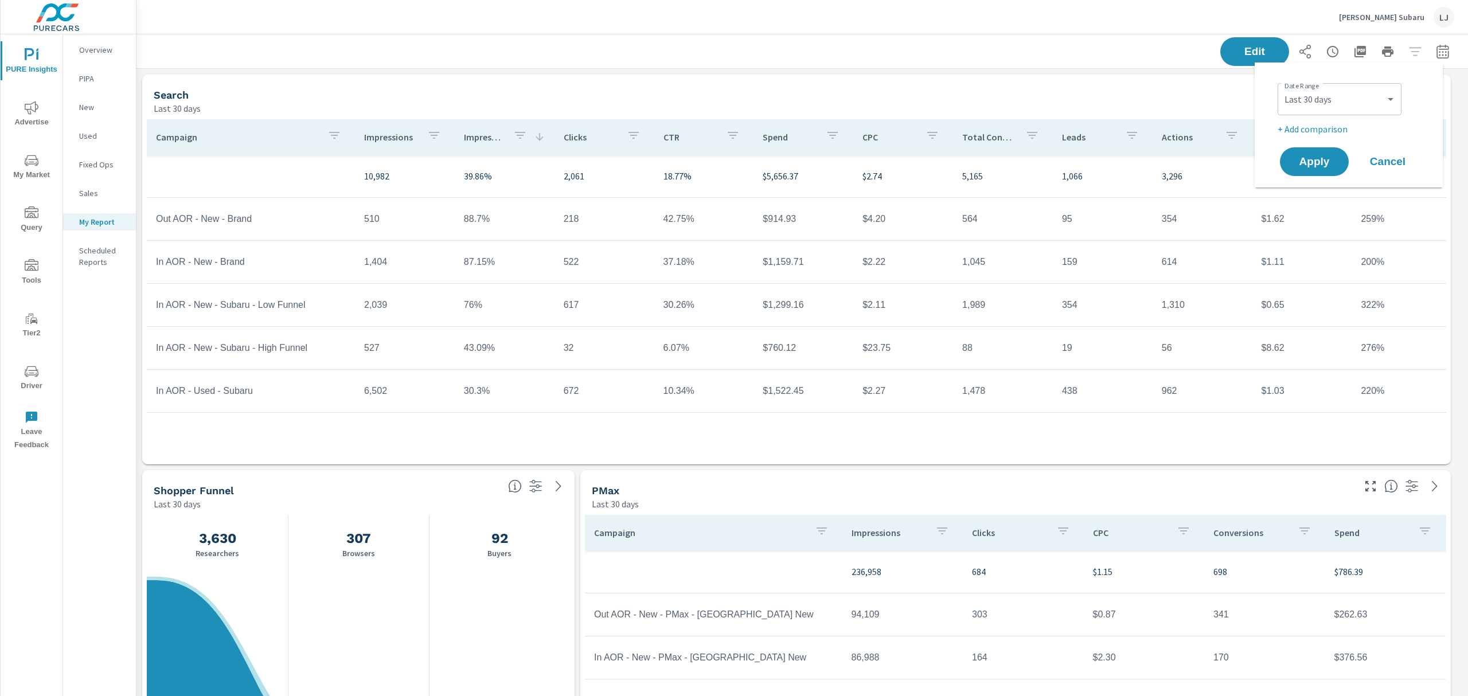
select select "Previous period"
click at [1315, 189] on span "Apply" at bounding box center [1314, 194] width 47 height 11
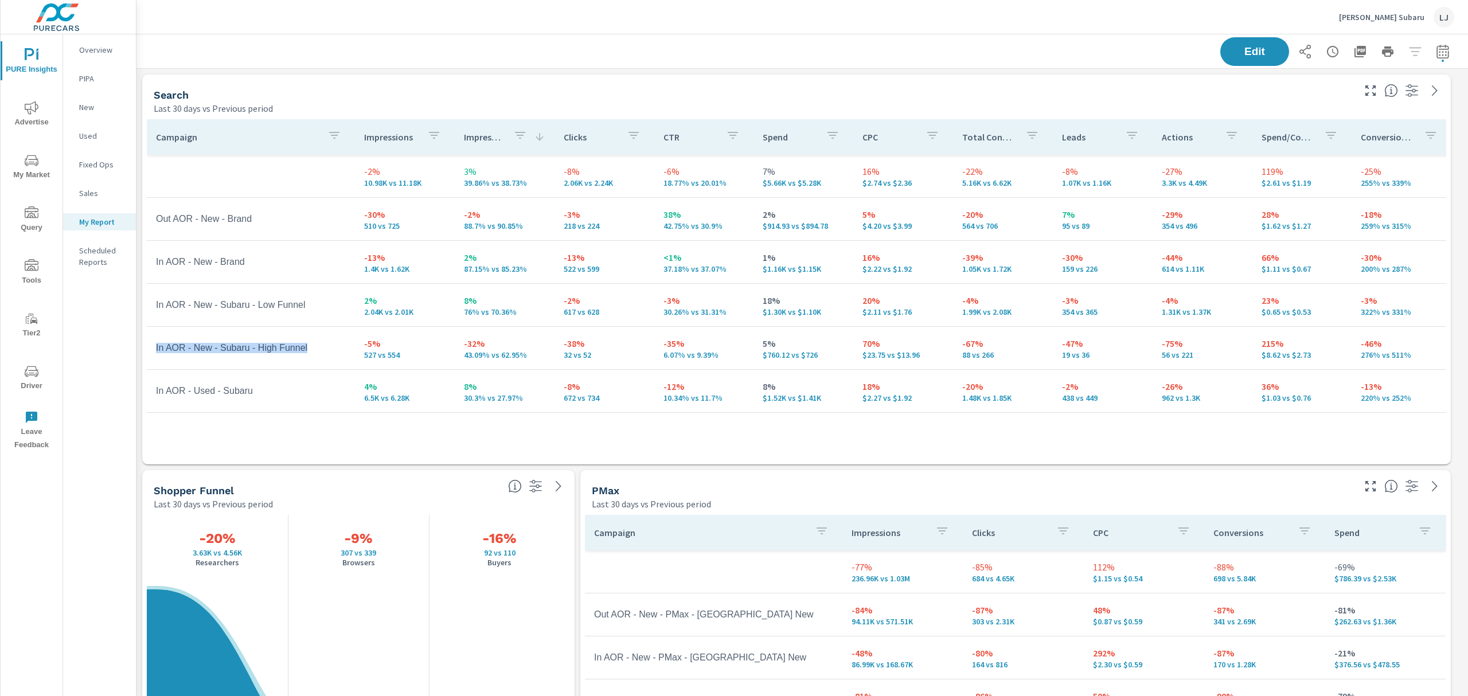
drag, startPoint x: 156, startPoint y: 346, endPoint x: 317, endPoint y: 350, distance: 160.6
click at [317, 350] on td "In AOR - New - Subaru - High Funnel" at bounding box center [251, 348] width 208 height 29
click at [310, 345] on td "In AOR - New - Subaru - High Funnel" at bounding box center [251, 348] width 208 height 29
drag, startPoint x: 922, startPoint y: 361, endPoint x: 852, endPoint y: 354, distance: 70.3
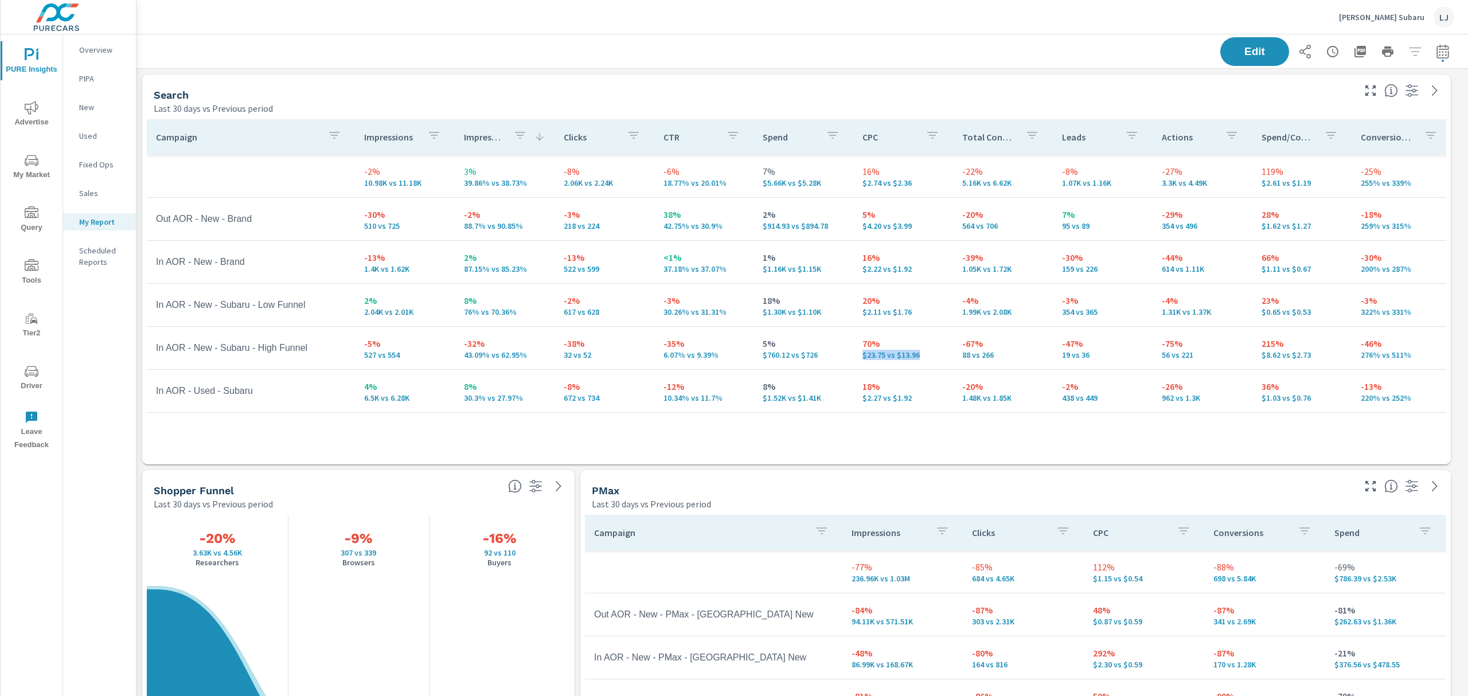
click at [853, 354] on td "70% $23.75 vs $13.96" at bounding box center [903, 347] width 100 height 41
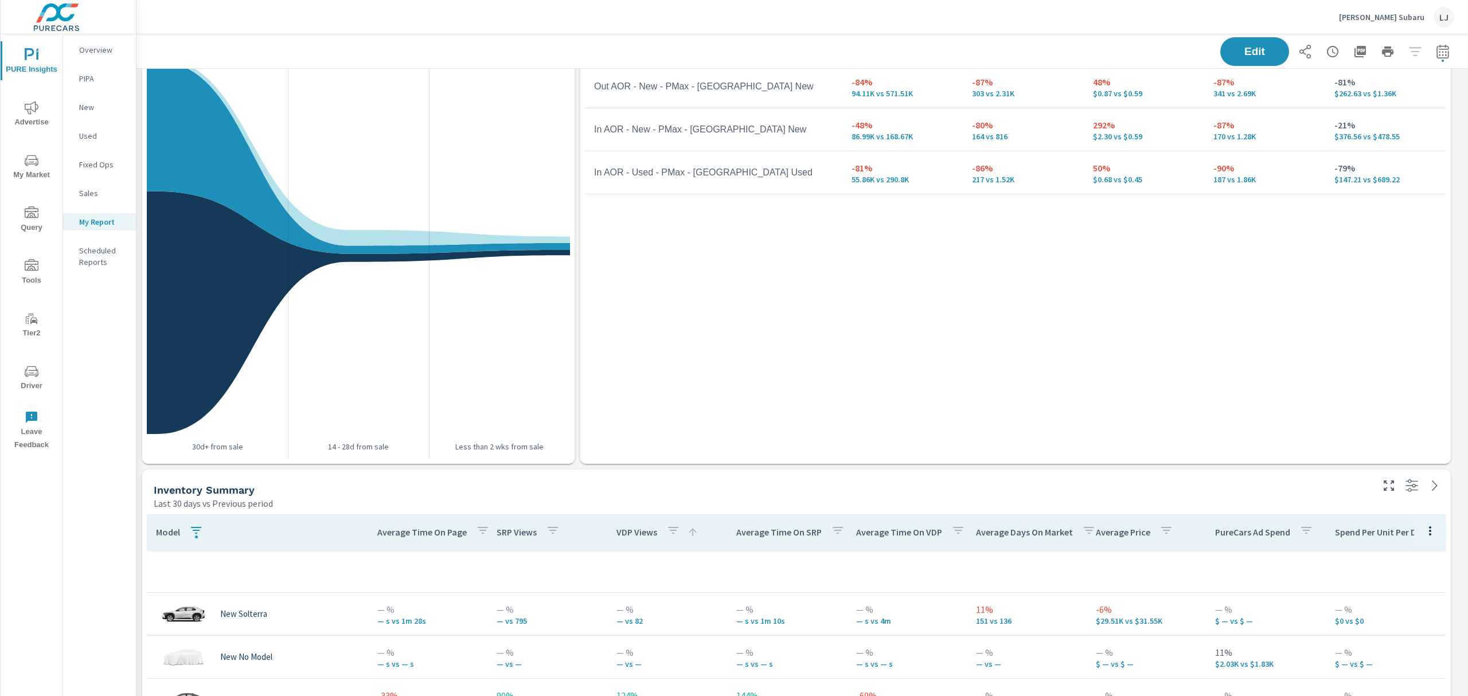
scroll to position [477, 0]
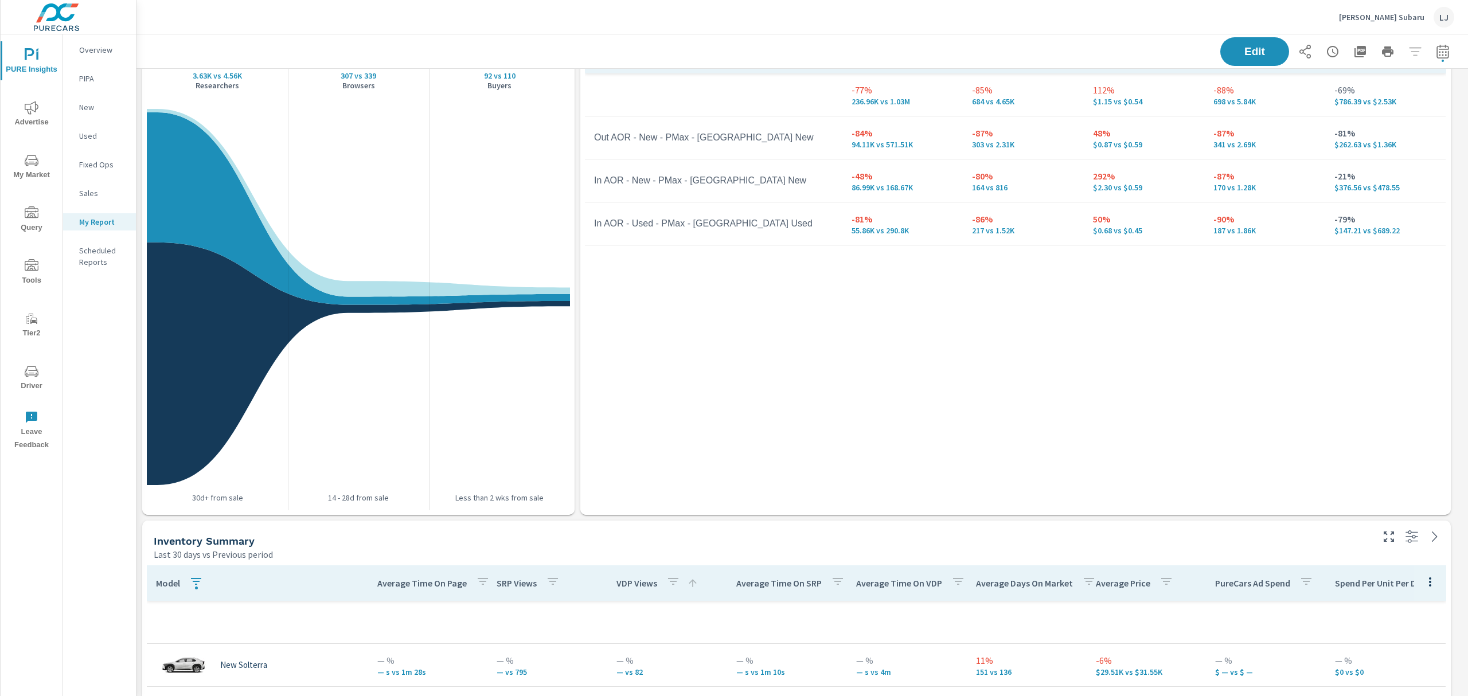
click at [1463, 246] on div "PURE Insights Report Frank Fletcher Subaru Report date range: Aug 30, 2025 - Se…" at bounding box center [801, 365] width 1331 height 662
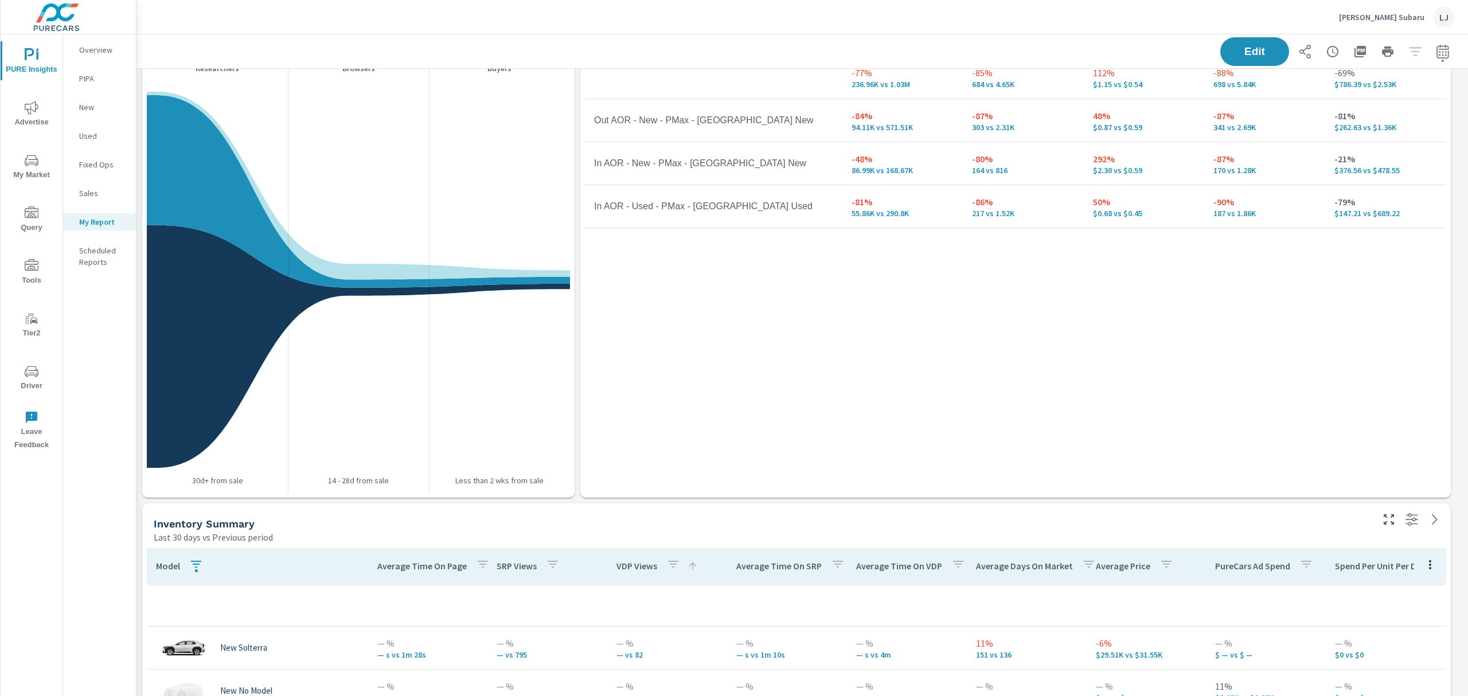
scroll to position [418, 0]
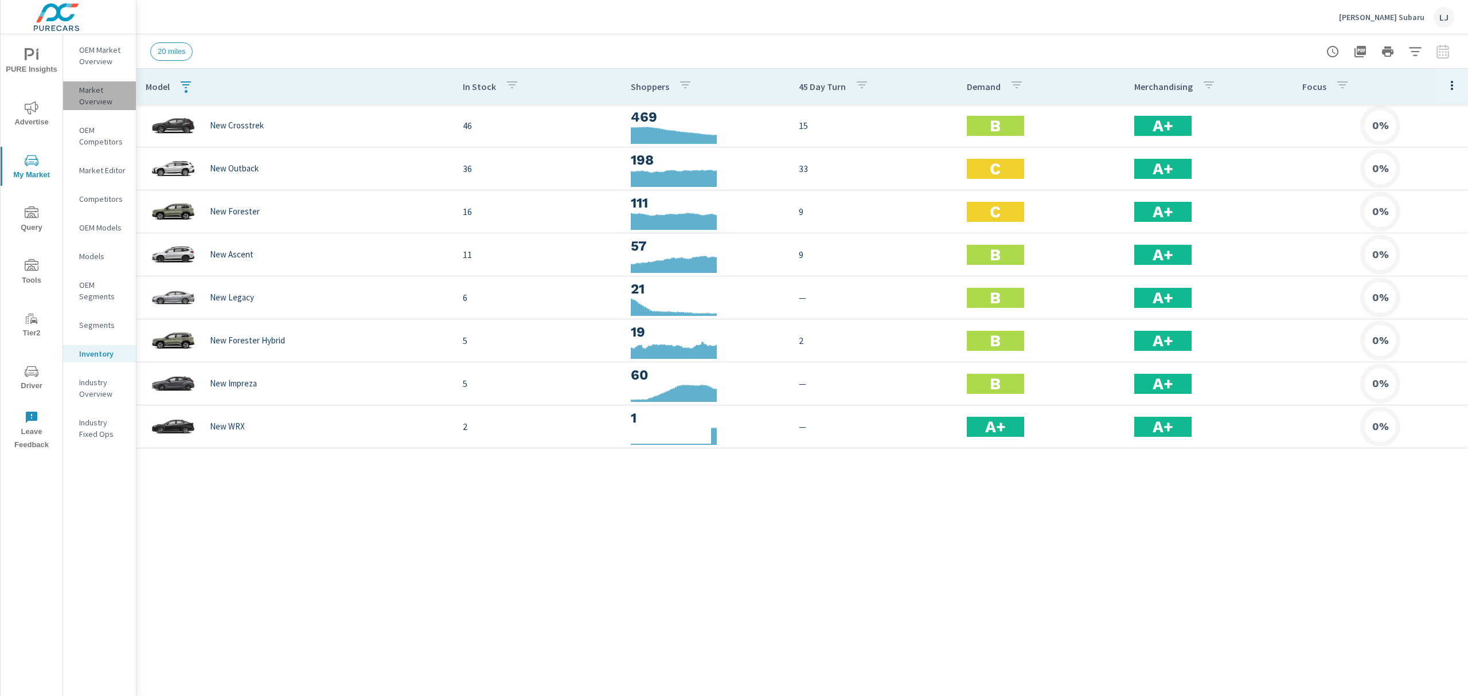
click at [92, 88] on p "Market Overview" at bounding box center [103, 95] width 48 height 23
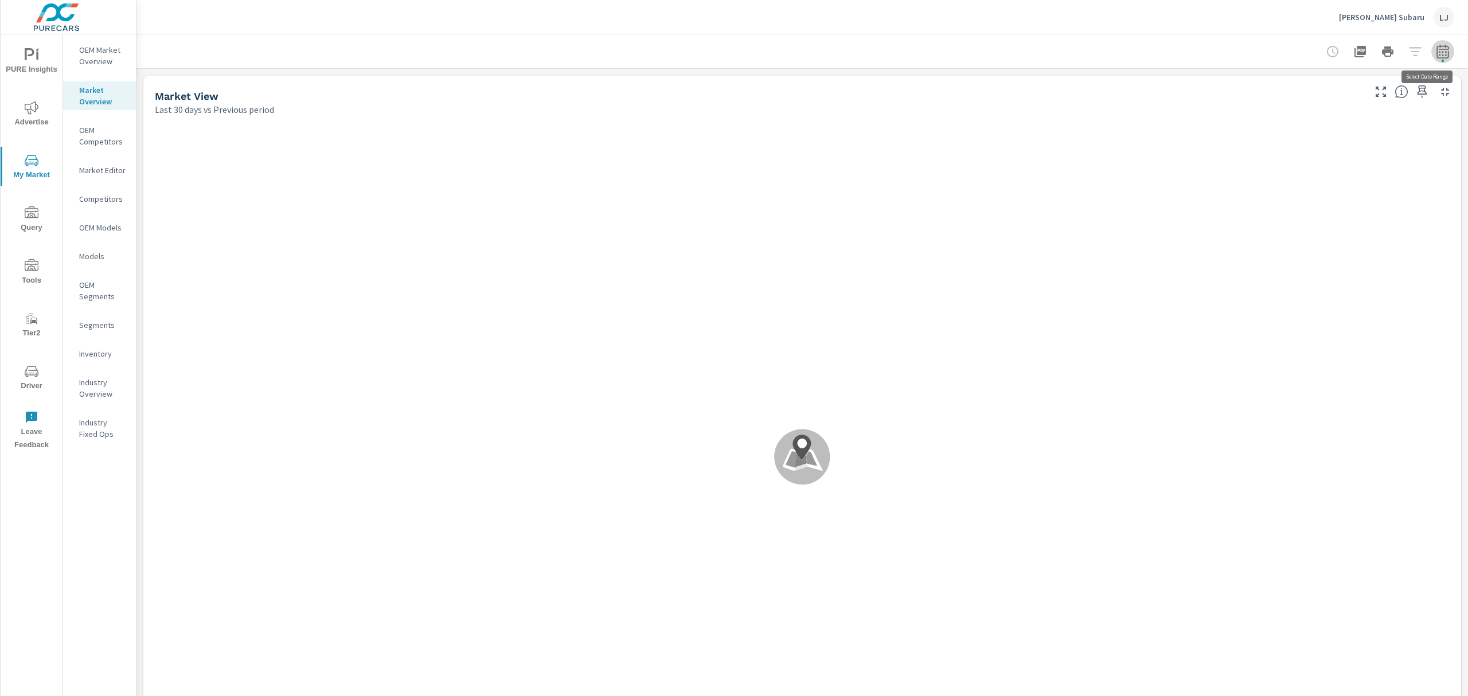
click at [1436, 46] on icon "button" at bounding box center [1442, 51] width 12 height 14
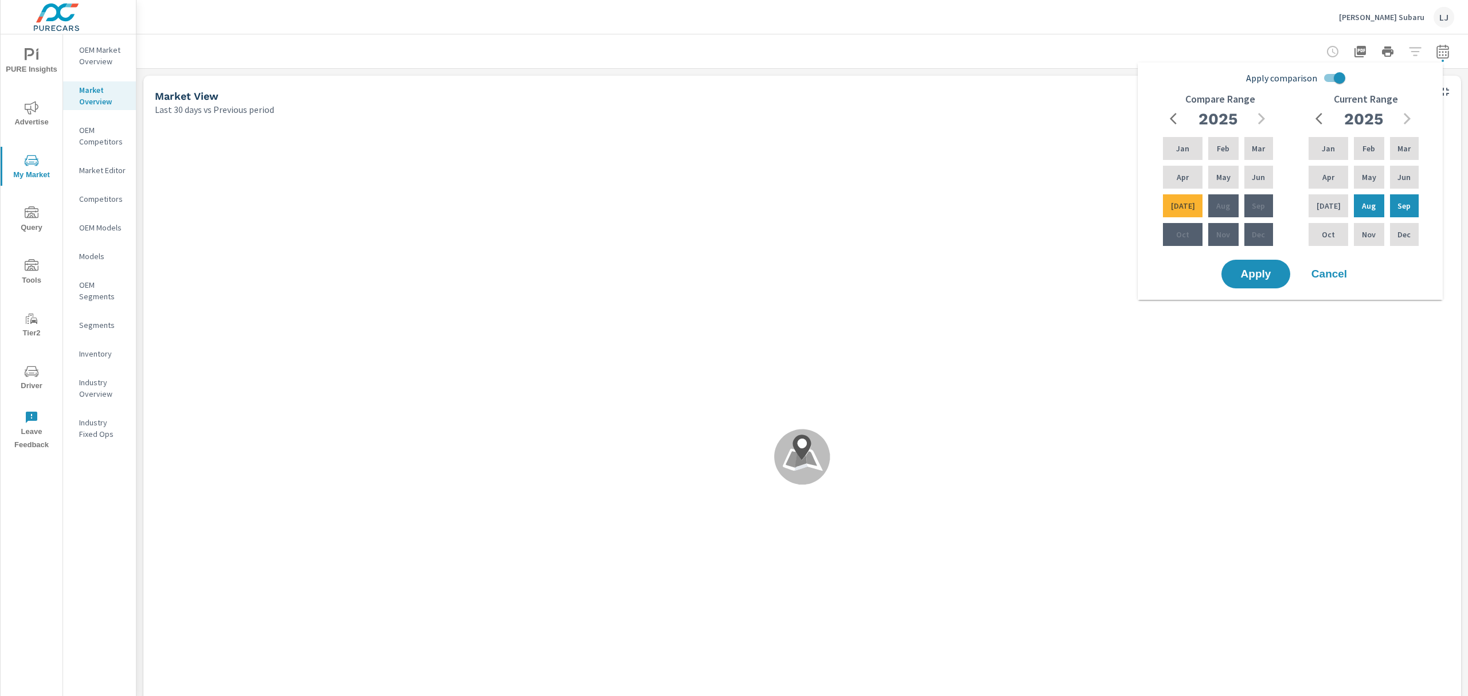
click at [1337, 81] on input "Apply comparison" at bounding box center [1339, 78] width 65 height 22
checkbox input "false"
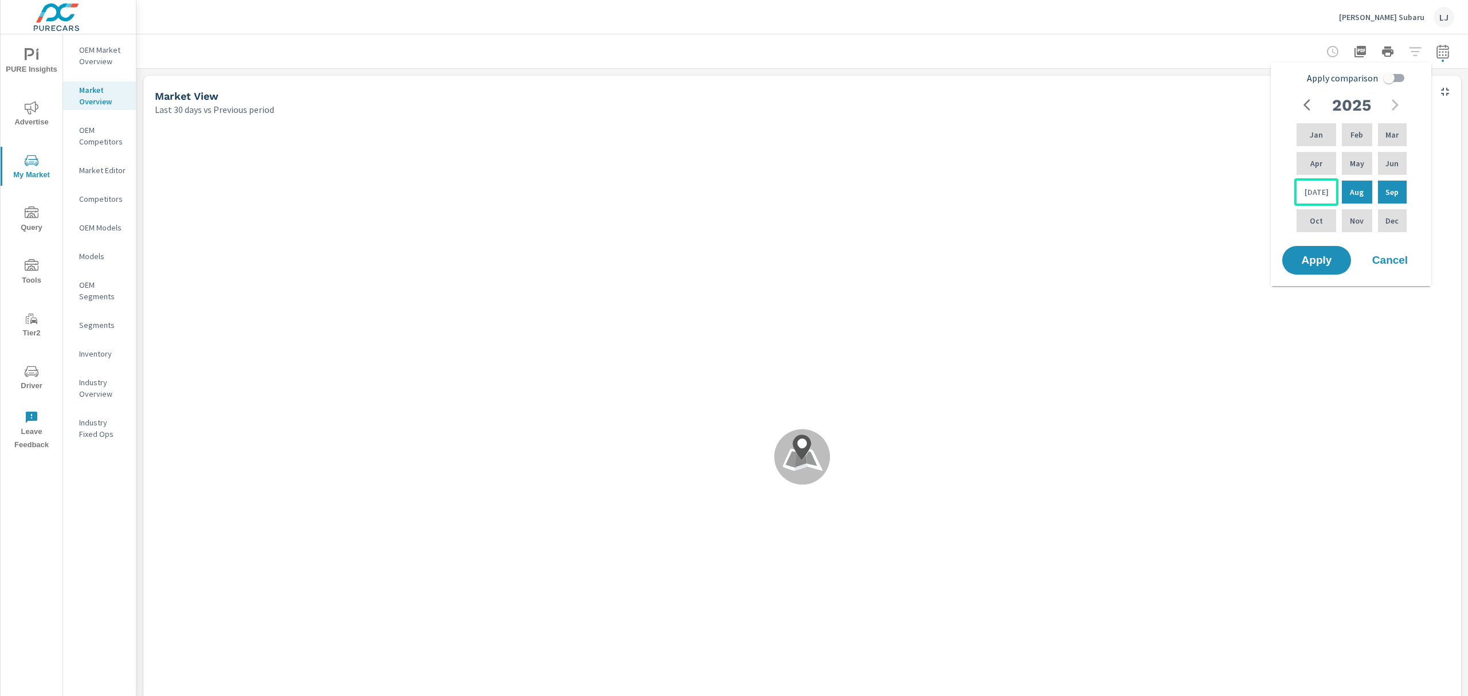
click at [1308, 192] on p "Jul" at bounding box center [1316, 191] width 24 height 11
click at [1386, 158] on p "Jun" at bounding box center [1391, 163] width 13 height 11
click at [1381, 198] on div "Sep" at bounding box center [1392, 192] width 33 height 28
click at [1385, 161] on p "Jun" at bounding box center [1391, 163] width 13 height 11
click at [1317, 264] on span "Apply" at bounding box center [1317, 260] width 46 height 10
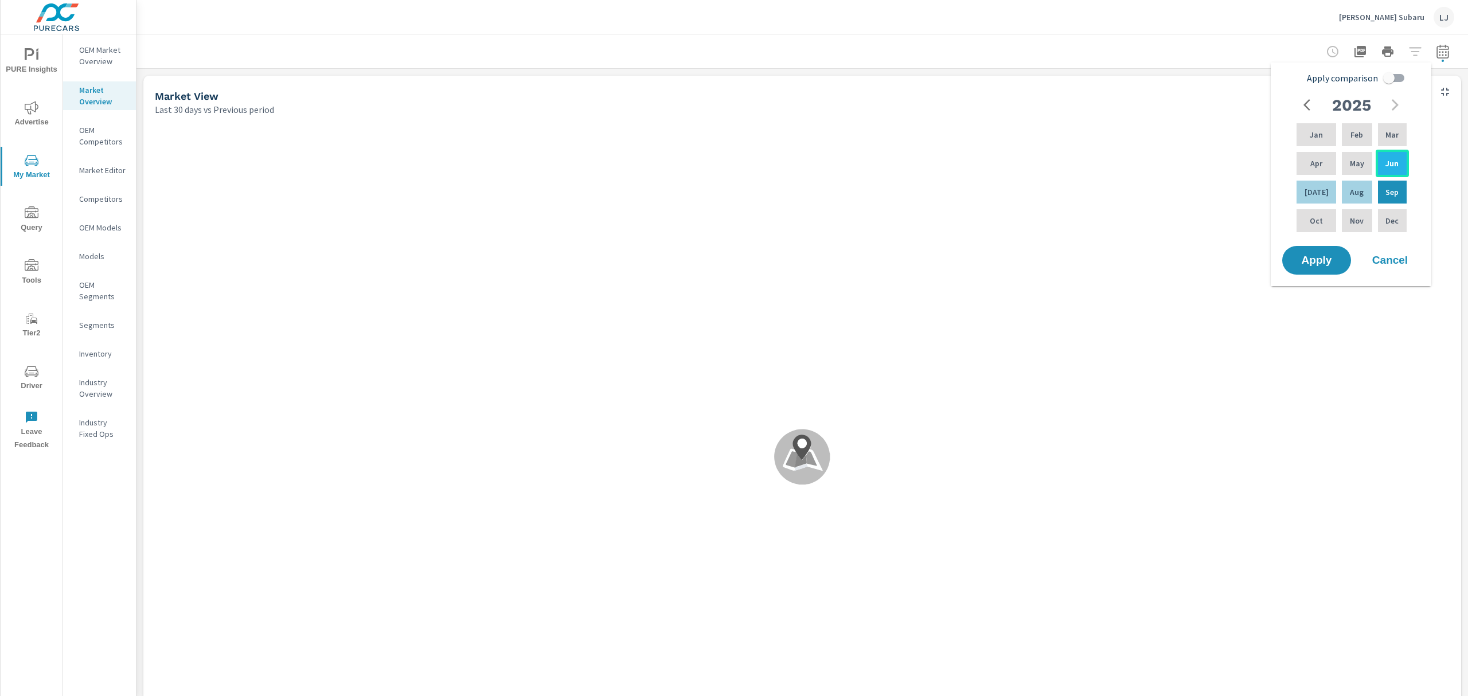
click at [1321, 259] on span "Apply" at bounding box center [1317, 260] width 46 height 10
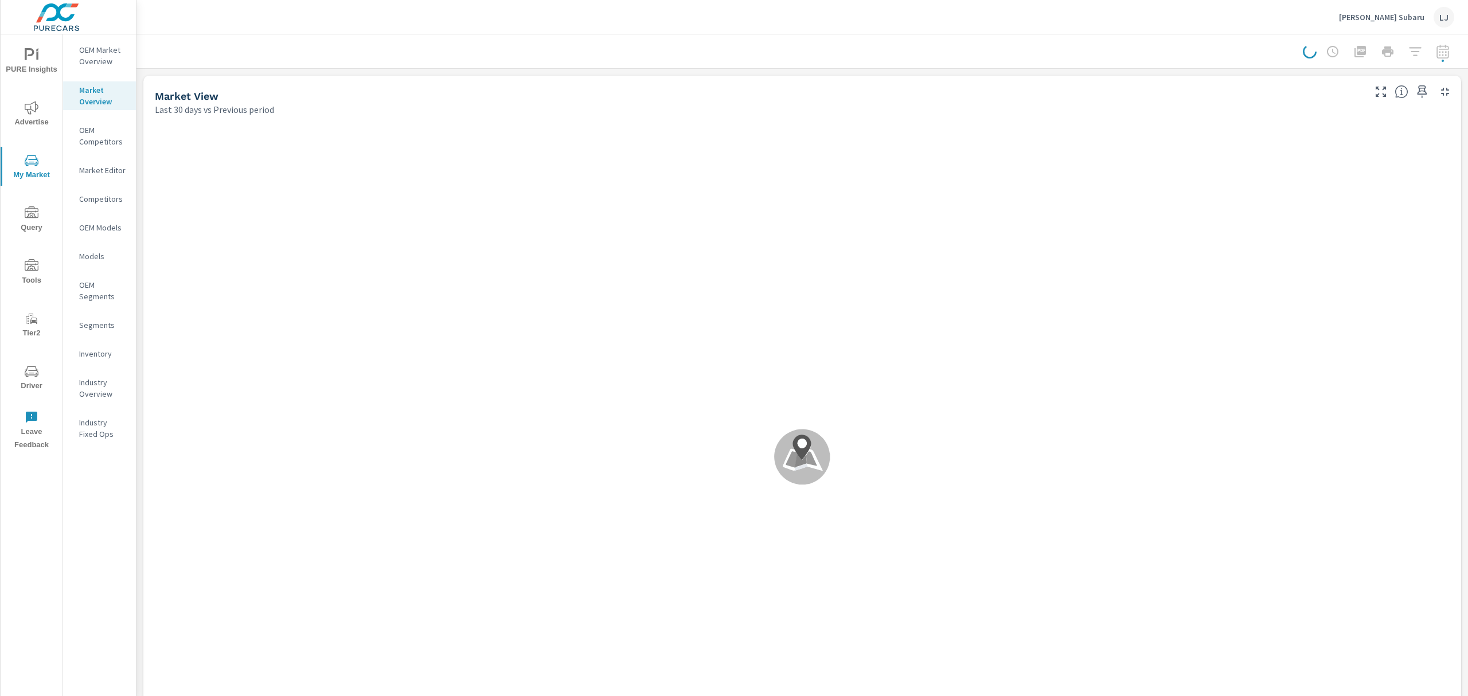
click at [1384, 164] on div "Apply comparison 2025 Jan Feb Mar Apr May Jun Jul Aug Sep Oct Nov Dec Apply Can…" at bounding box center [1371, 122] width 120 height 120
click at [99, 51] on p "OEM Market Overview" at bounding box center [103, 55] width 48 height 23
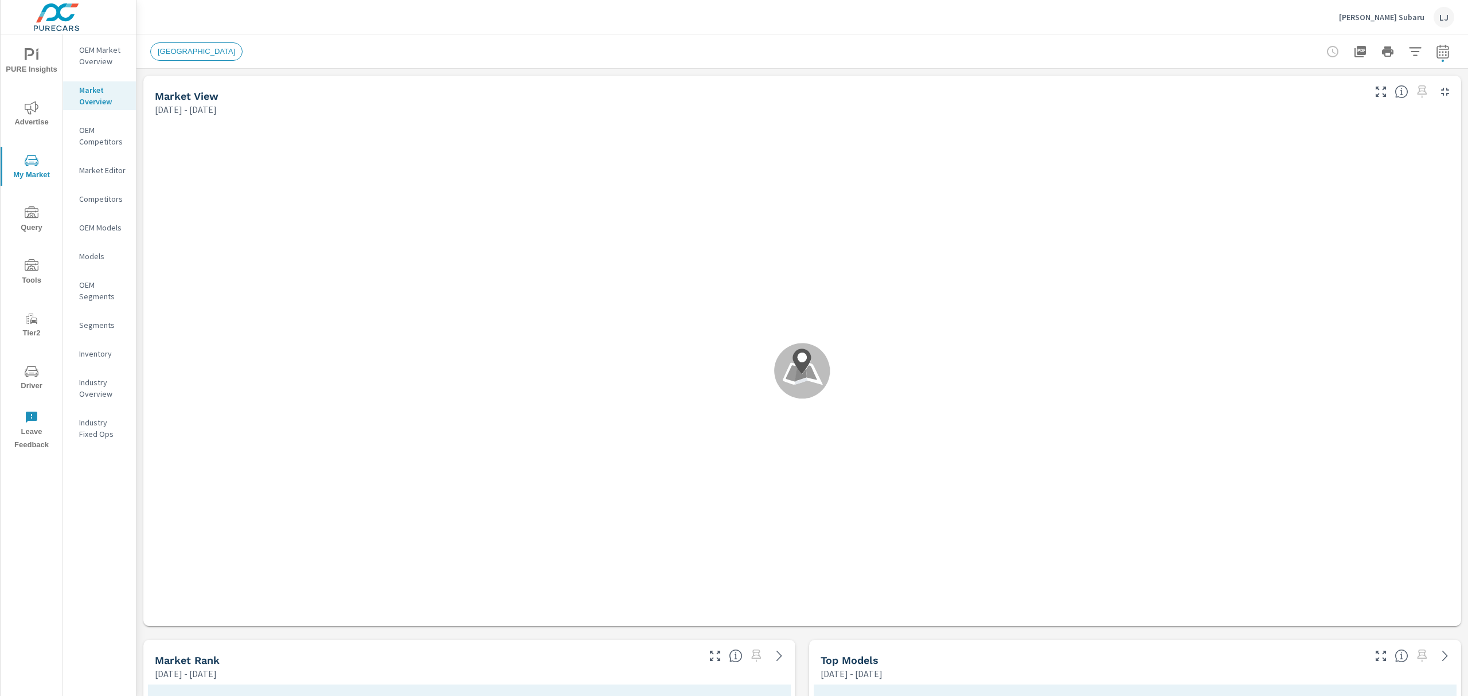
click at [120, 55] on p "OEM Market Overview" at bounding box center [103, 55] width 48 height 23
click at [1408, 53] on icon "button" at bounding box center [1415, 52] width 14 height 14
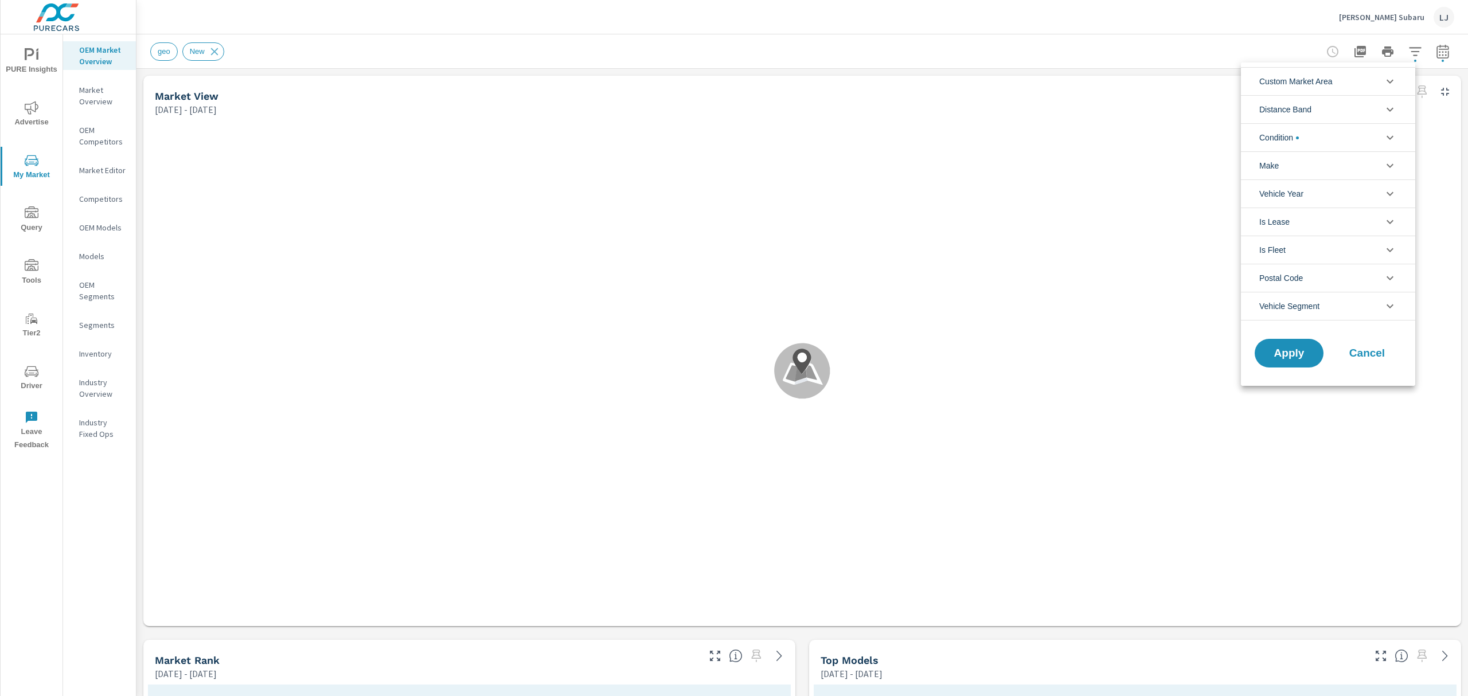
click at [1368, 134] on li "Condition" at bounding box center [1328, 137] width 174 height 28
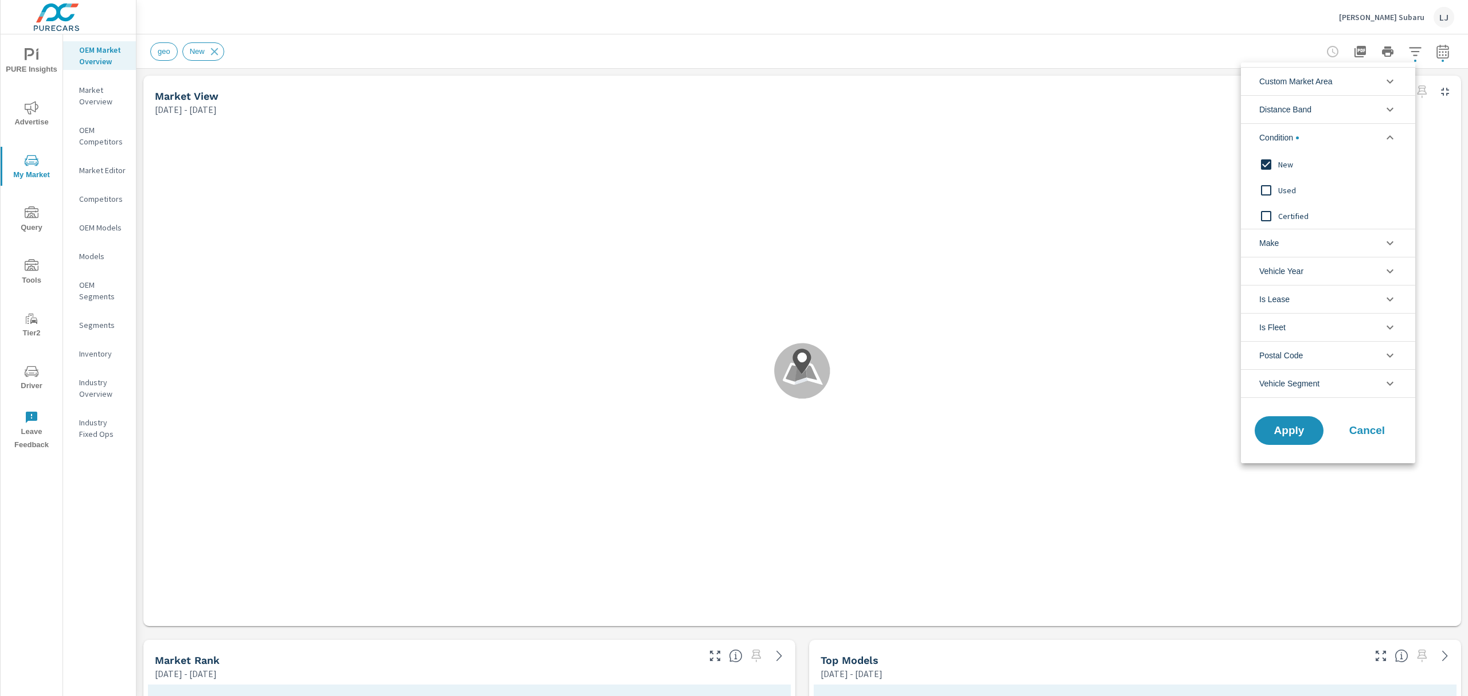
click at [1428, 47] on div at bounding box center [734, 348] width 1468 height 696
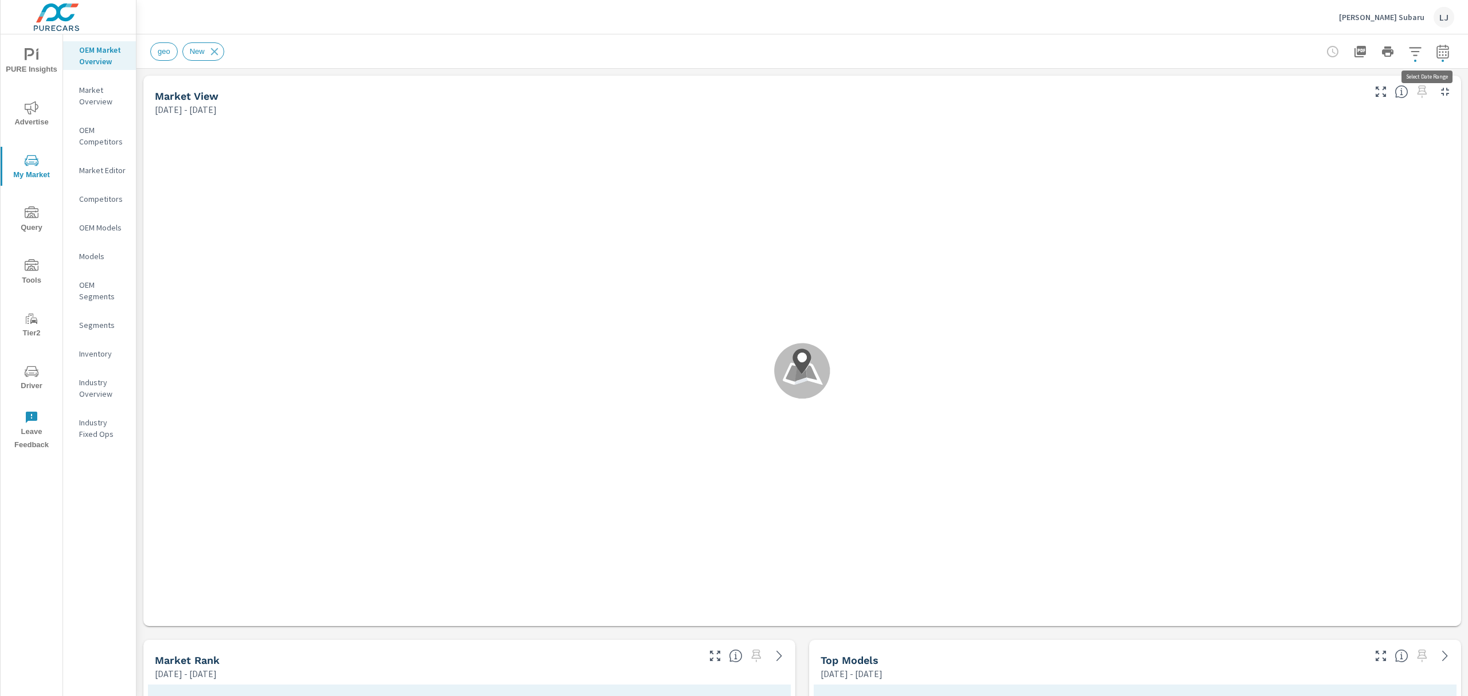
click at [1436, 51] on icon "button" at bounding box center [1443, 52] width 14 height 14
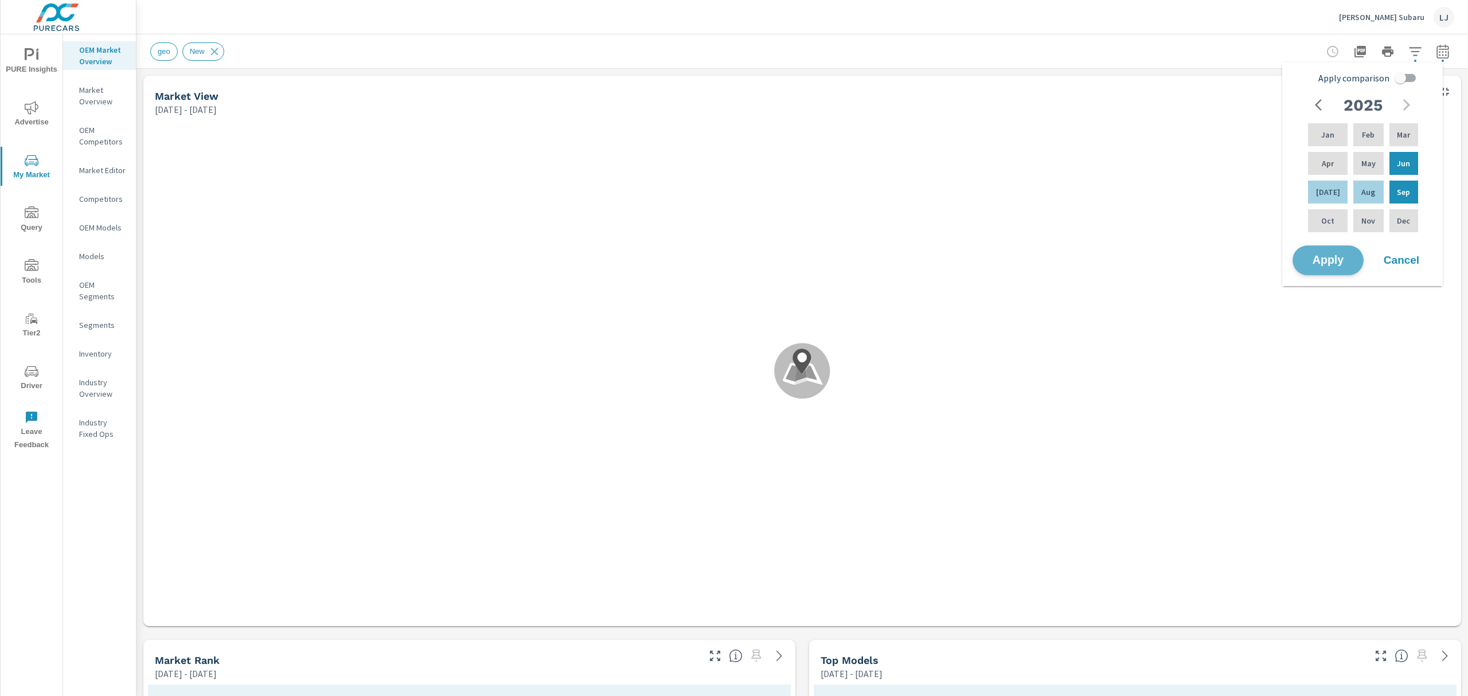
click at [1344, 264] on span "Apply" at bounding box center [1327, 260] width 47 height 11
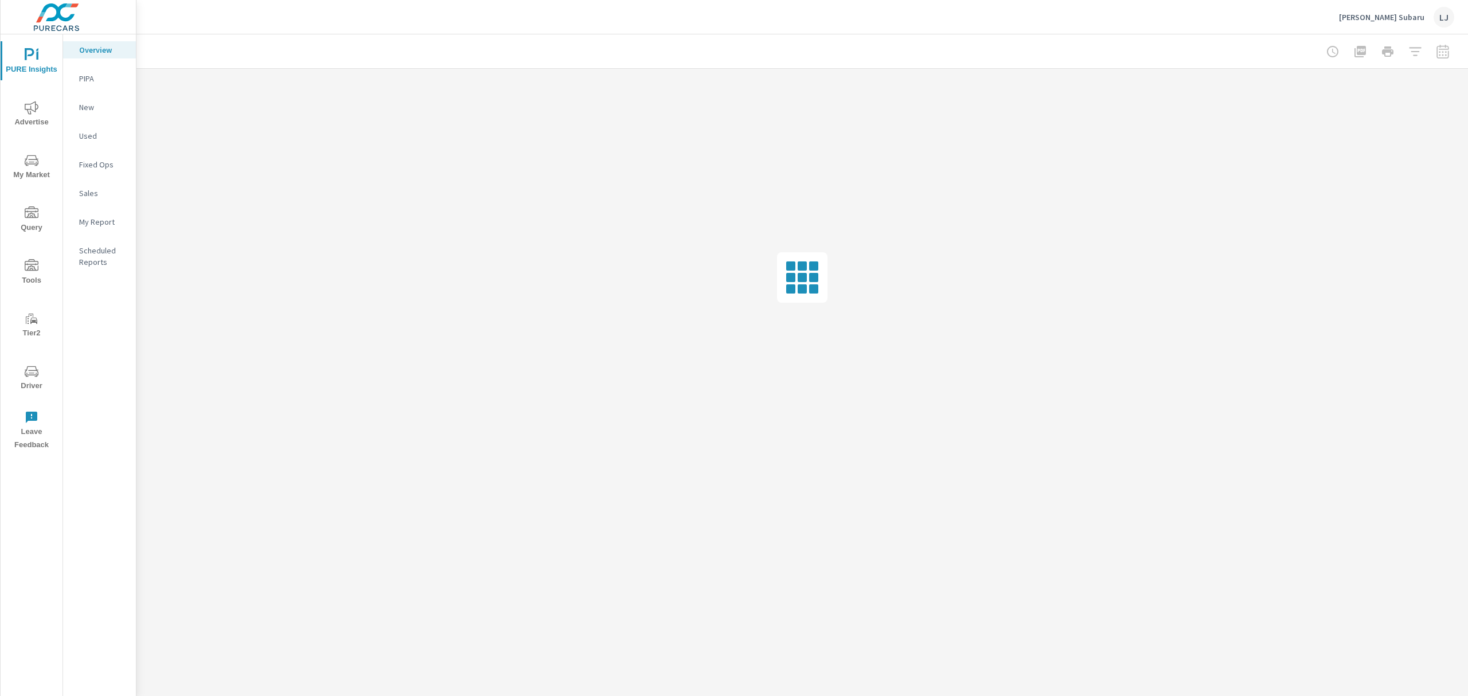
click at [38, 365] on icon "nav menu" at bounding box center [32, 372] width 14 height 14
